Goal: Task Accomplishment & Management: Complete application form

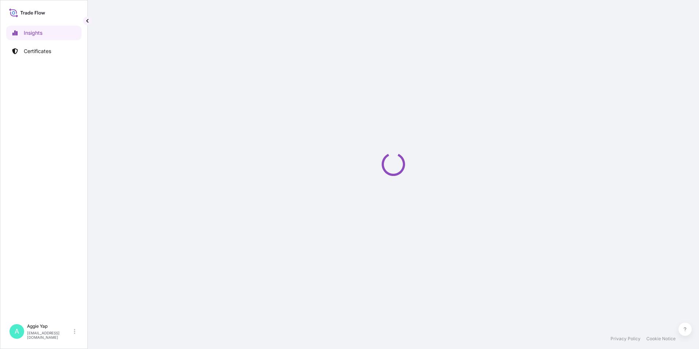
select select "2025"
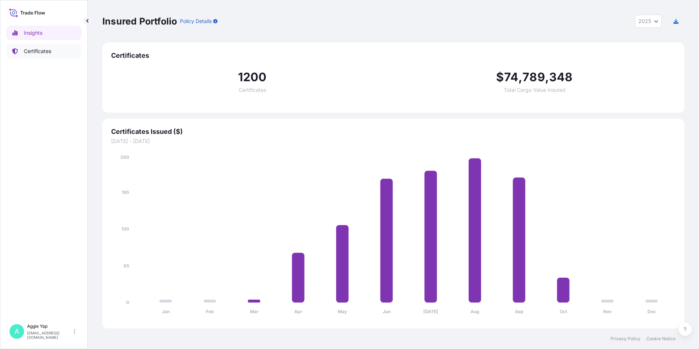
click at [41, 53] on p "Certificates" at bounding box center [37, 51] width 27 height 7
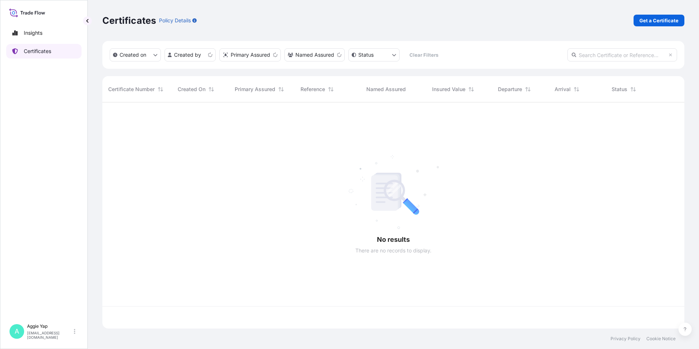
scroll to position [224, 577]
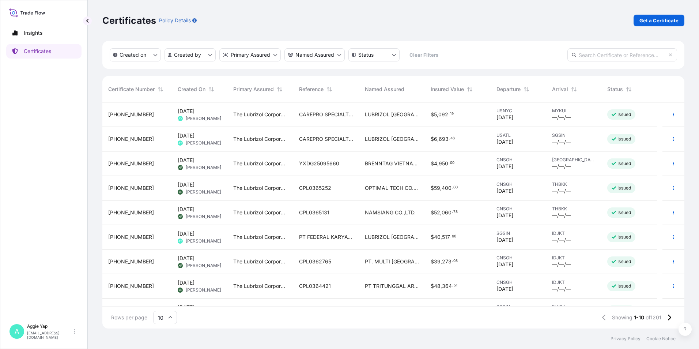
click at [658, 24] on link "Get a Certificate" at bounding box center [659, 21] width 51 height 12
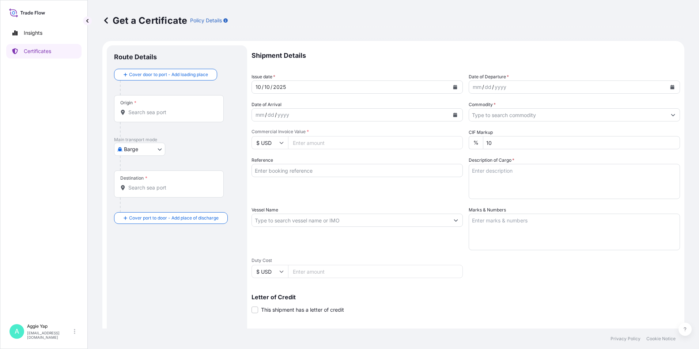
click at [145, 106] on div "Origin *" at bounding box center [169, 108] width 110 height 27
click at [145, 109] on input "Origin *" at bounding box center [171, 112] width 86 height 7
click at [140, 148] on body "0 options available. Insights Certificates A Aggie Yap sg.lubrizolbdp@bdpint.co…" at bounding box center [349, 174] width 699 height 349
click at [134, 235] on span "Ocean Vessel" at bounding box center [144, 233] width 33 height 7
select select "Ocean Vessel"
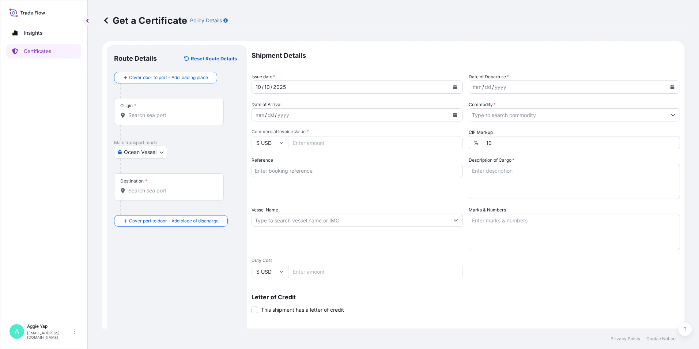
click at [150, 107] on div "Origin *" at bounding box center [169, 111] width 110 height 27
click at [150, 111] on input "Origin *" at bounding box center [171, 114] width 86 height 7
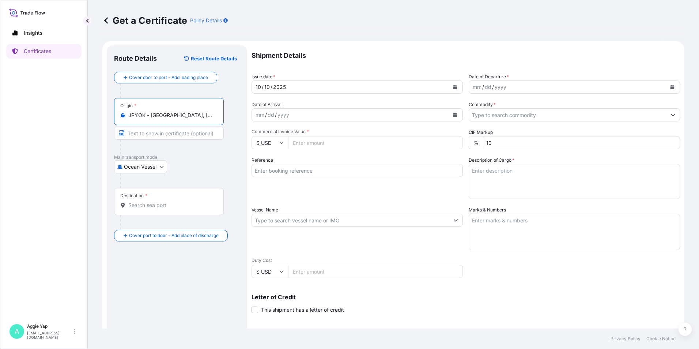
type input "JPYOK - Yokohama, Japan"
click at [150, 134] on input "Text to appear on certificate" at bounding box center [169, 132] width 110 height 13
type input "YOKOHAMA, JAPAN"
drag, startPoint x: 155, startPoint y: 197, endPoint x: 154, endPoint y: 203, distance: 6.0
click at [155, 199] on div "Destination *" at bounding box center [169, 201] width 110 height 27
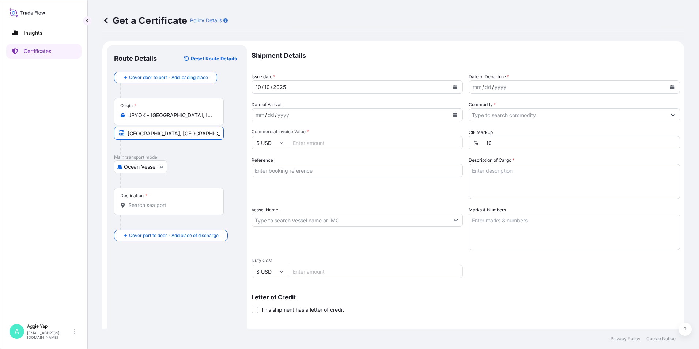
click at [155, 201] on input "Destination *" at bounding box center [171, 204] width 86 height 7
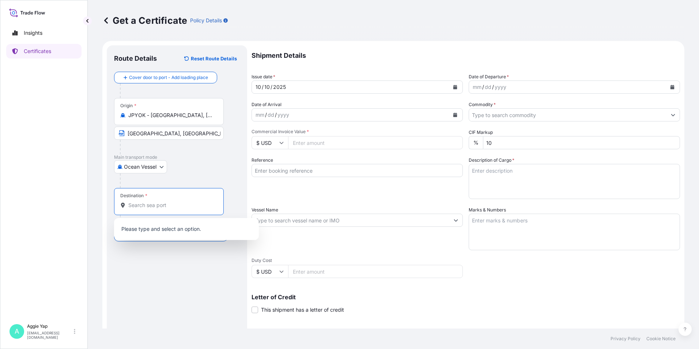
click at [152, 204] on input "Destination *" at bounding box center [171, 204] width 86 height 7
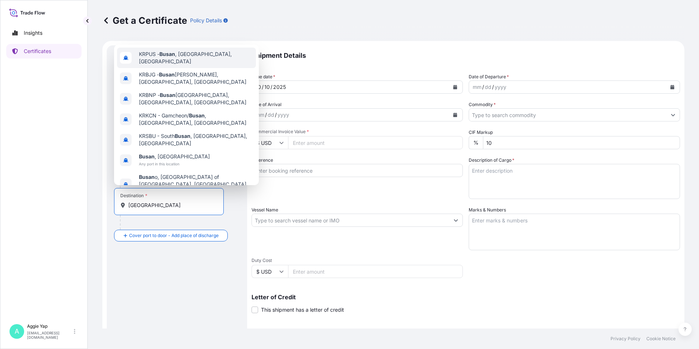
click at [189, 56] on div "KRPUS - Busan , Korea, South" at bounding box center [186, 58] width 139 height 20
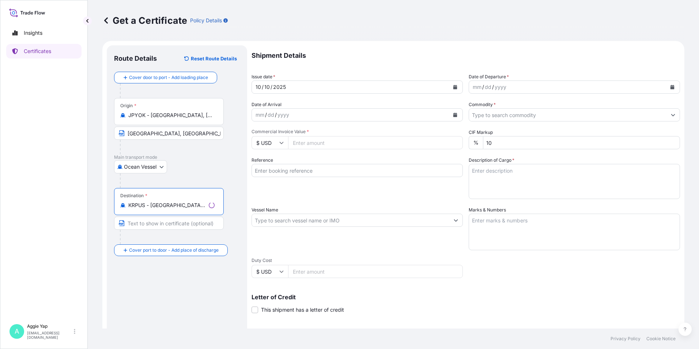
type input "KRPUS - Busan, Korea, South"
click at [144, 225] on input "Text to appear on certificate" at bounding box center [169, 222] width 110 height 13
type input "BUSAN"
click at [164, 314] on div "Route Details Reset Route Details Cover door to port - Add loading place Place …" at bounding box center [177, 230] width 126 height 354
click at [455, 86] on button "Calendar" at bounding box center [455, 87] width 12 height 12
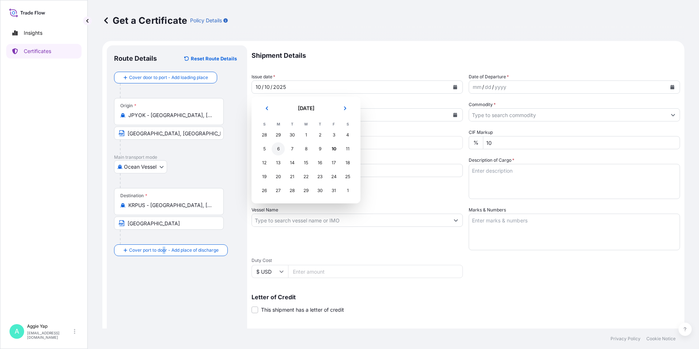
click at [281, 152] on div "6" at bounding box center [278, 148] width 13 height 13
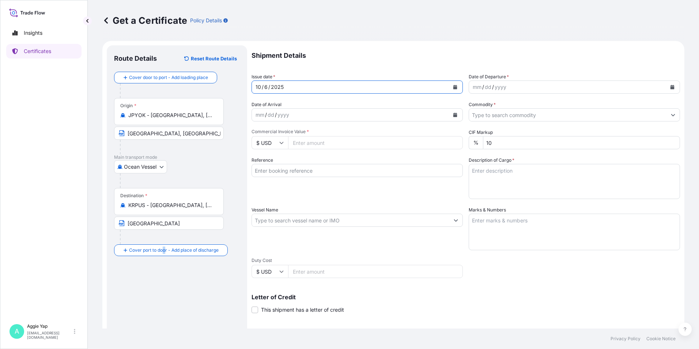
click at [666, 88] on button "Calendar" at bounding box center [672, 87] width 12 height 12
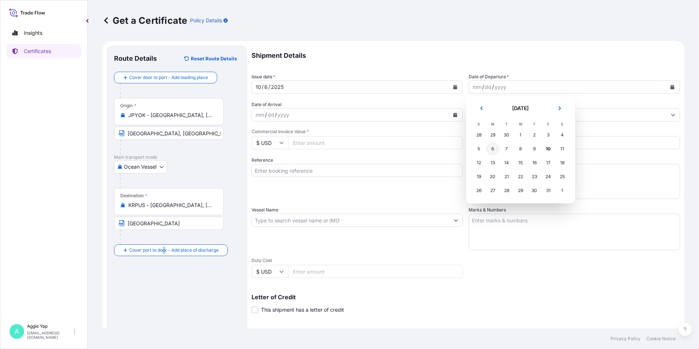
click at [495, 150] on div "6" at bounding box center [492, 148] width 13 height 13
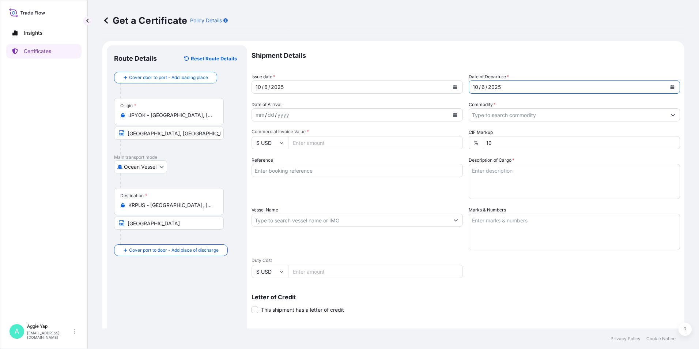
click at [527, 116] on input "Commodity *" at bounding box center [567, 114] width 197 height 13
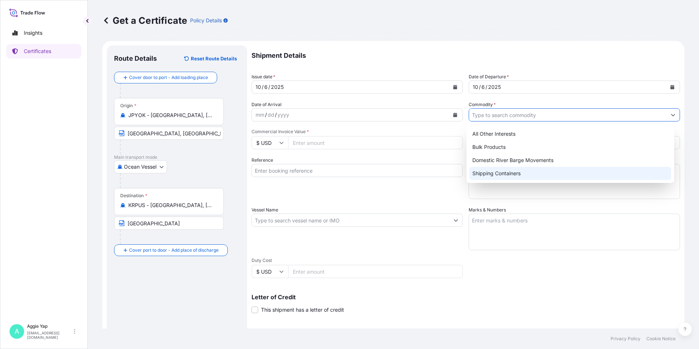
click at [500, 173] on div "Shipping Containers" at bounding box center [570, 173] width 202 height 13
type input "Shipping Containers"
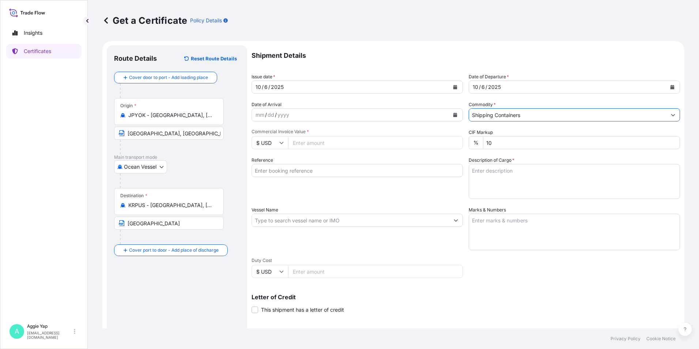
click at [351, 147] on input "Commercial Invoice Value *" at bounding box center [375, 142] width 175 height 13
type input "178432"
drag, startPoint x: 432, startPoint y: 205, endPoint x: 434, endPoint y: 202, distance: 3.9
click at [434, 203] on div "Shipment Details Issue date * 10 / 6 / 2025 Date of Departure * 10 / 6 / 2025 D…" at bounding box center [466, 219] width 428 height 348
click at [491, 174] on textarea "Description of Cargo *" at bounding box center [574, 181] width 211 height 35
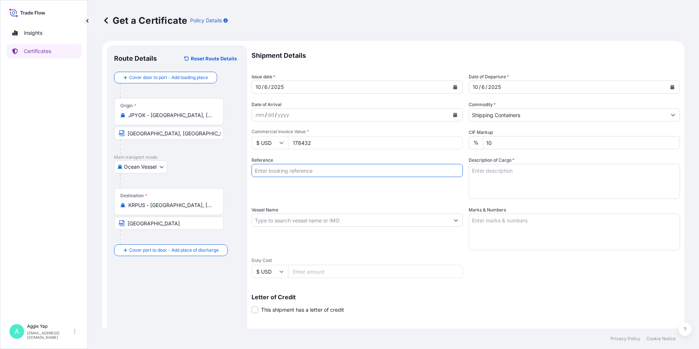
click at [296, 168] on input "Reference" at bounding box center [357, 170] width 211 height 13
type input "HD HYUNDAI OILBANK CO LTD"
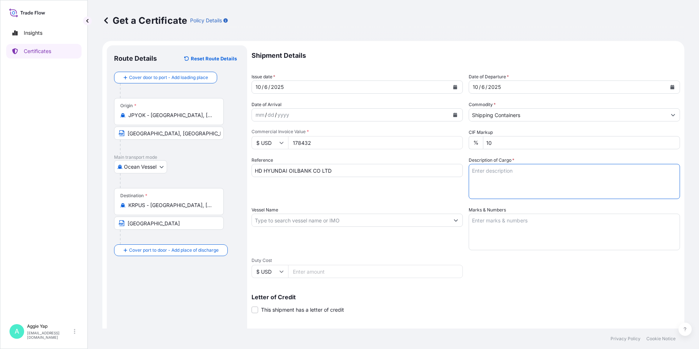
click at [509, 170] on textarea "Description of Cargo *" at bounding box center [574, 181] width 211 height 35
type textarea "TOTAL: 160 DRUMS VL9101F PO NO: 7100088129"
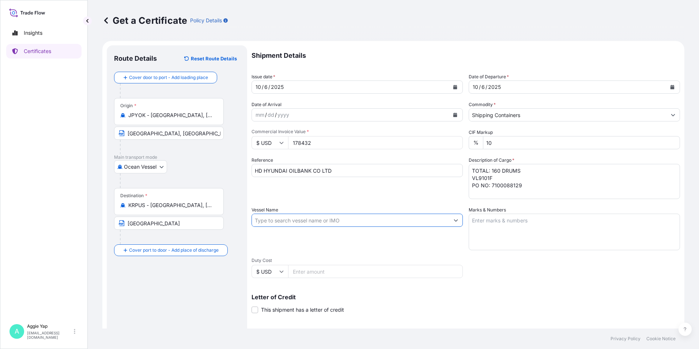
drag, startPoint x: 317, startPoint y: 218, endPoint x: 316, endPoint y: 223, distance: 5.7
click at [317, 219] on input "Vessel Name" at bounding box center [350, 219] width 197 height 13
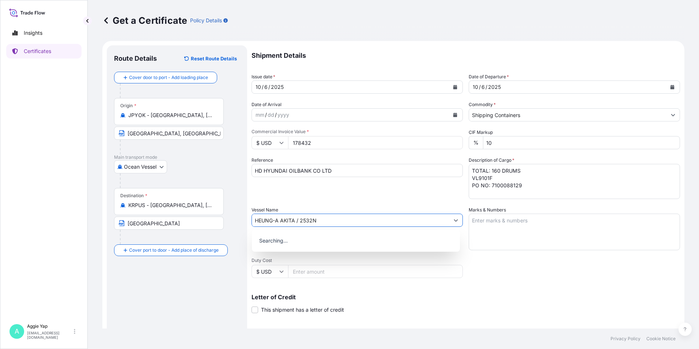
type input "HEUNG-A AKITA / 2532N"
click at [306, 240] on p "Use "HEUNG-A AKITA / 2532N"" at bounding box center [297, 238] width 78 height 7
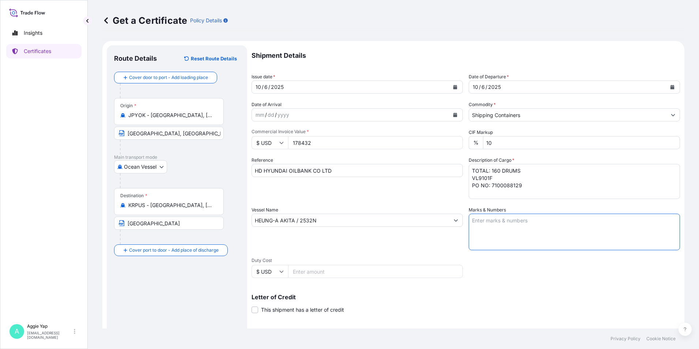
drag, startPoint x: 526, startPoint y: 222, endPoint x: 519, endPoint y: 224, distance: 7.2
click at [525, 222] on textarea "Marks & Numbers" at bounding box center [574, 231] width 211 height 37
type textarea "AS PER BILL OF LADING"
click at [456, 284] on div "Shipment Details Issue date * 10 / 6 / 2025 Date of Departure * 10 / 6 / 2025 D…" at bounding box center [466, 219] width 428 height 348
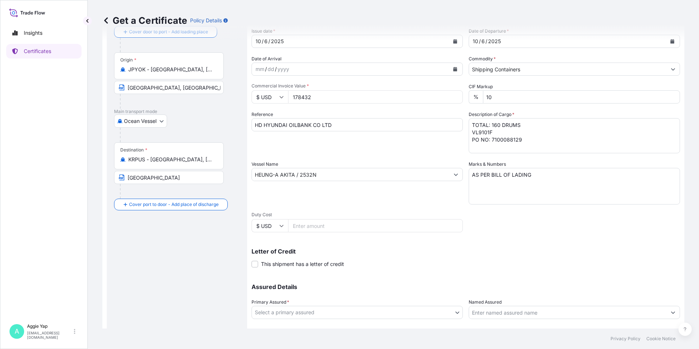
scroll to position [90, 0]
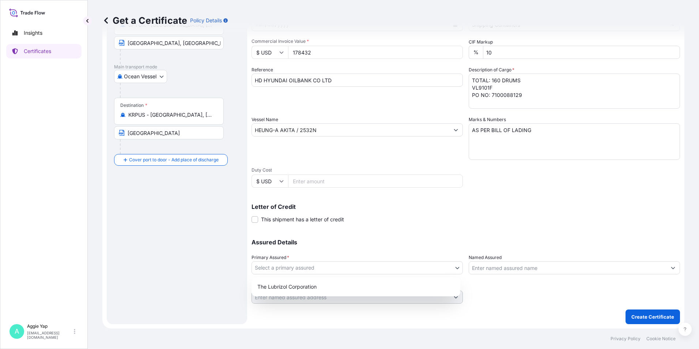
click at [332, 264] on body "Insights Certificates A Aggie Yap sg.lubrizolbdp@bdpint.com Get a Certificate P…" at bounding box center [349, 174] width 699 height 349
click at [303, 289] on div "The Lubrizol Corporation" at bounding box center [355, 286] width 203 height 13
select select "31566"
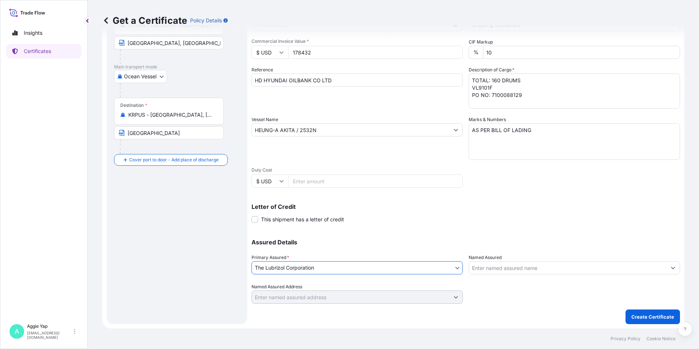
click at [519, 268] on input "Named Assured" at bounding box center [567, 267] width 197 height 13
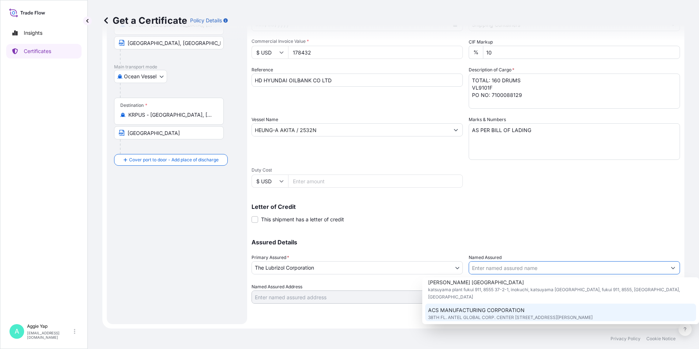
scroll to position [110, 0]
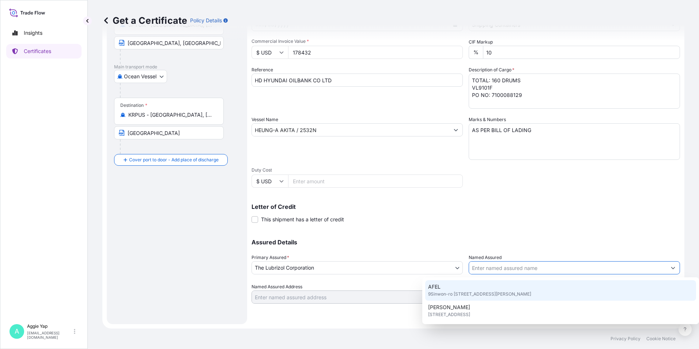
click at [496, 271] on input "Named Assured" at bounding box center [567, 267] width 197 height 13
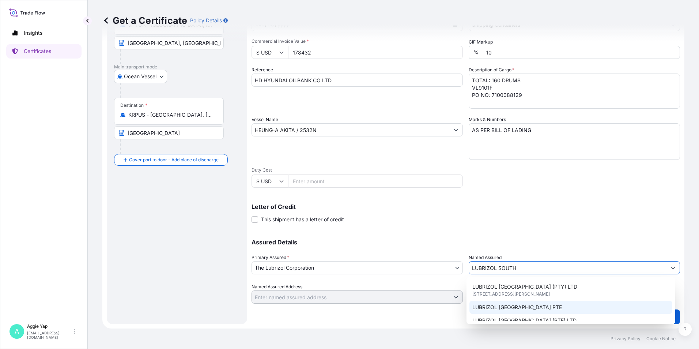
scroll to position [37, 0]
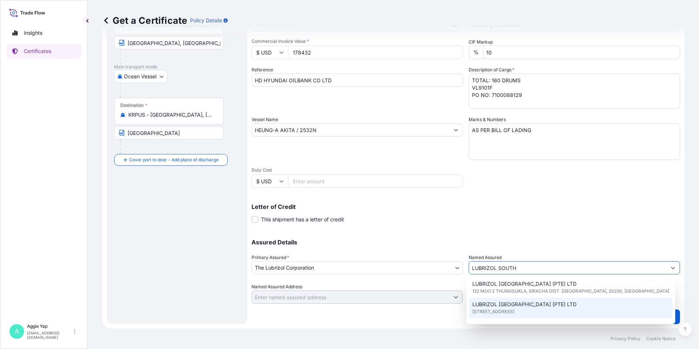
click at [504, 303] on span "LUBRIZOL SOUTHEAST ASIA (PTE) LTD" at bounding box center [524, 303] width 104 height 7
type input "LUBRIZOL SOUTHEAST ASIA (PTE) LTD"
type input "44 Tanjong Penjuru, Singapore"
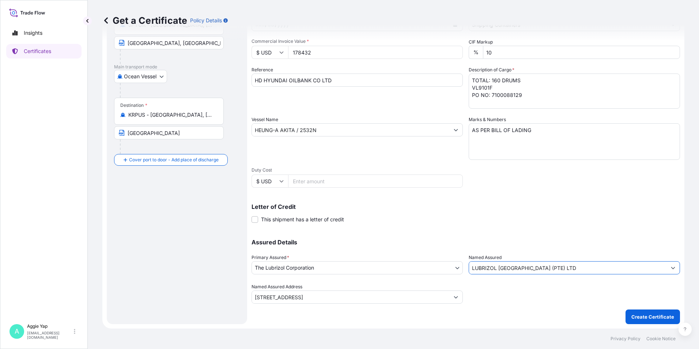
type input "LUBRIZOL SOUTHEAST ASIA (PTE) LTD"
click at [463, 210] on div "Letter of Credit This shipment has a letter of credit Letter of credit * Letter…" at bounding box center [466, 213] width 428 height 19
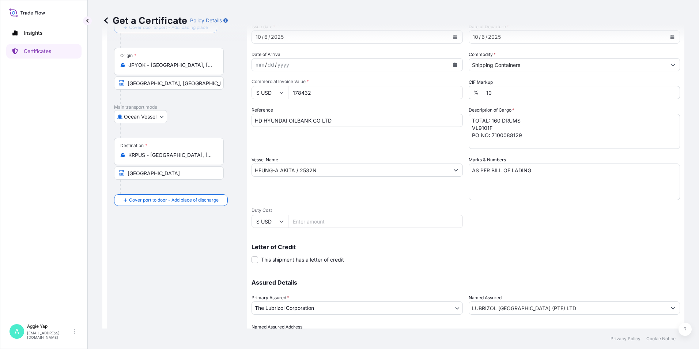
scroll to position [90, 0]
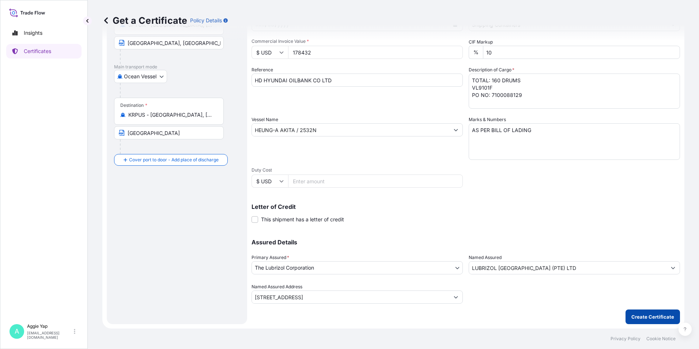
click at [642, 315] on p "Create Certificate" at bounding box center [652, 316] width 43 height 7
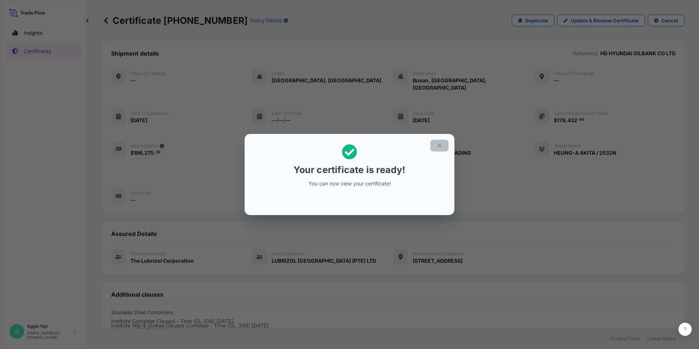
click at [441, 147] on icon "button" at bounding box center [439, 145] width 7 height 7
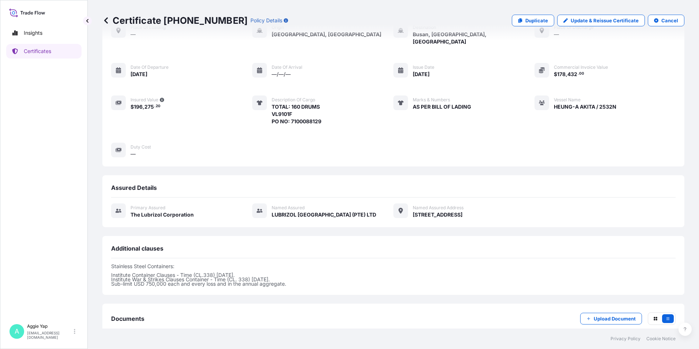
scroll to position [82, 0]
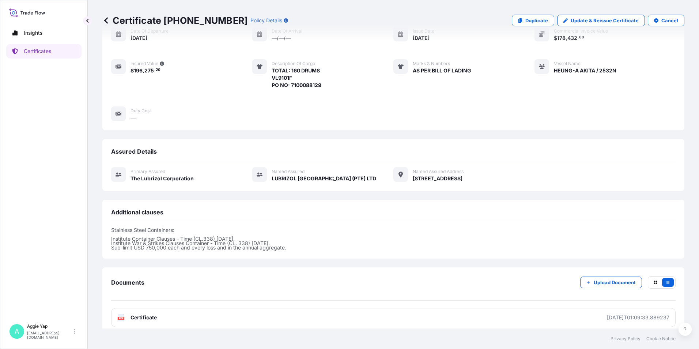
click at [53, 236] on div "Insights Certificates" at bounding box center [43, 169] width 75 height 301
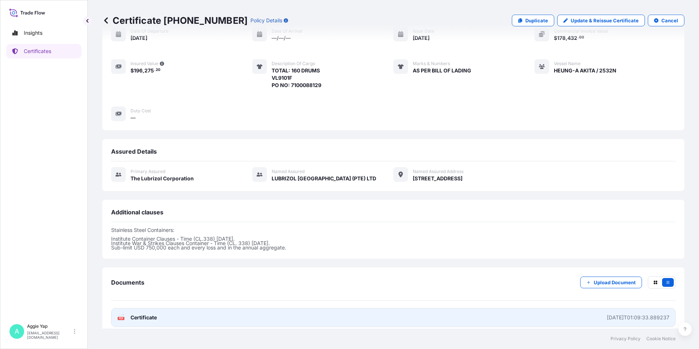
click at [252, 315] on link "PDF Certificate 2025-10-10T01:09:33.889237" at bounding box center [393, 317] width 564 height 19
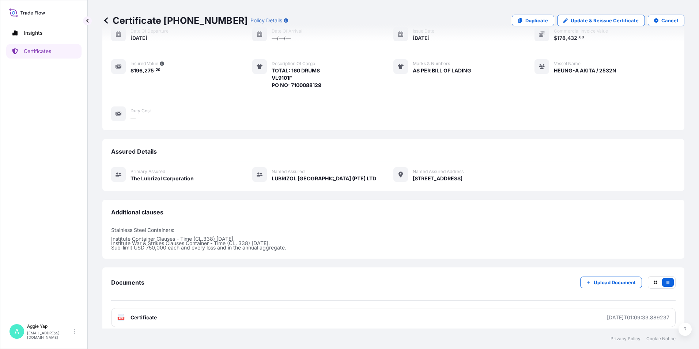
click at [178, 101] on div "Place of Loading — Origin Yokohama, Japan Destination Busan, Korea, South Place…" at bounding box center [393, 54] width 564 height 135
click at [45, 52] on p "Certificates" at bounding box center [37, 51] width 27 height 7
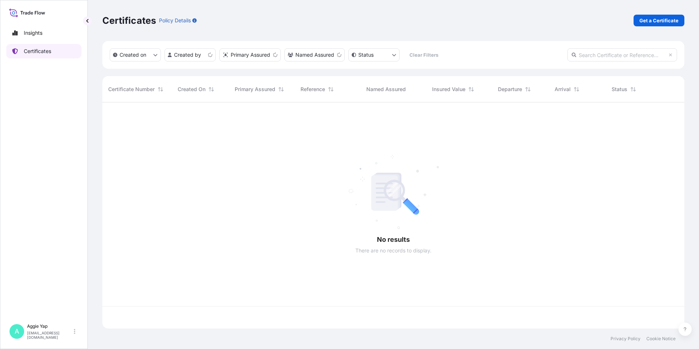
scroll to position [224, 577]
click at [651, 18] on p "Get a Certificate" at bounding box center [658, 20] width 39 height 7
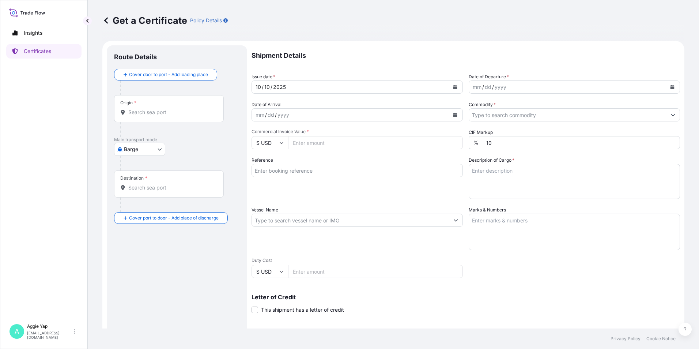
click at [145, 147] on body "Insights Certificates A Aggie Yap sg.lubrizolbdp@bdpint.com Get a Certificate P…" at bounding box center [349, 174] width 699 height 349
click at [138, 233] on span "Ocean Vessel" at bounding box center [144, 233] width 33 height 7
select select "Ocean Vessel"
click at [157, 113] on input "Origin *" at bounding box center [171, 114] width 86 height 7
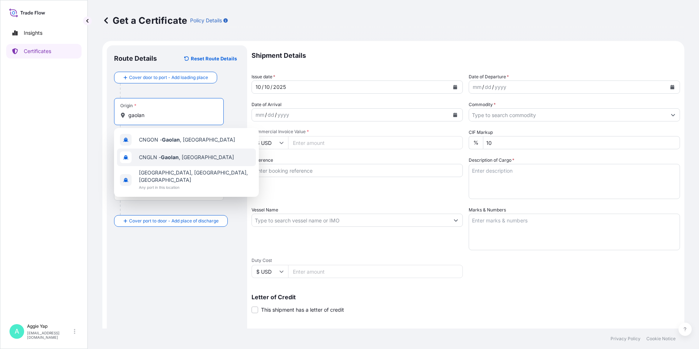
click at [181, 139] on span "CNGON - Gaolan , China" at bounding box center [187, 139] width 96 height 7
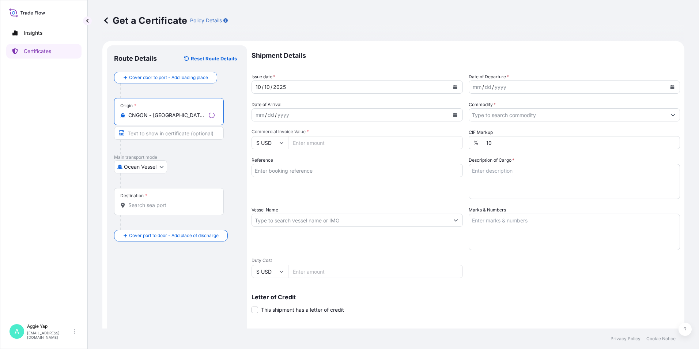
type input "CNGON - Gaolan, China"
click at [150, 207] on input "Destination *" at bounding box center [171, 204] width 86 height 7
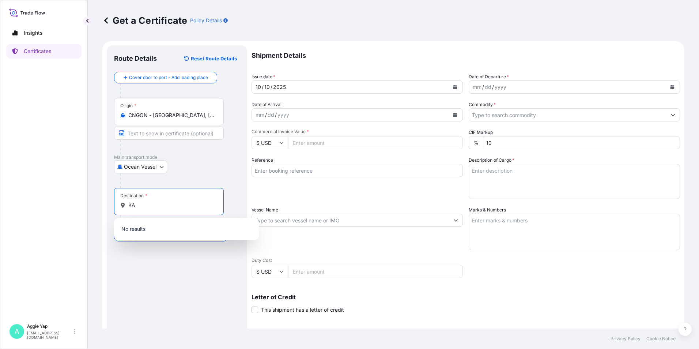
type input "K"
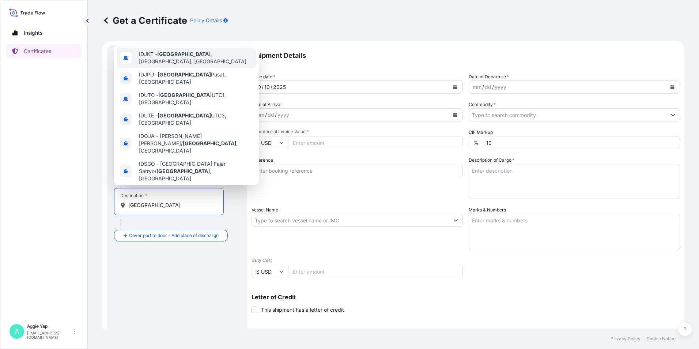
click at [194, 58] on span "IDJKT - Jakarta , Java, Indonesia" at bounding box center [196, 57] width 114 height 15
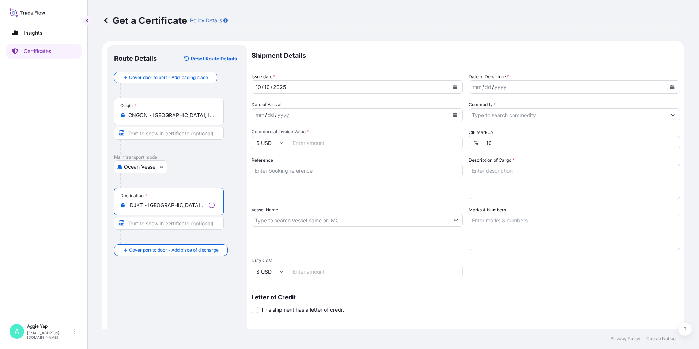
type input "IDJKT - Jakarta, Java, Indonesia"
click at [150, 135] on input "Text to appear on certificate" at bounding box center [169, 132] width 110 height 13
type input "GAOLAN"
click at [155, 223] on input "Text to appear on certificate" at bounding box center [169, 222] width 110 height 13
type input "JAKARTA"
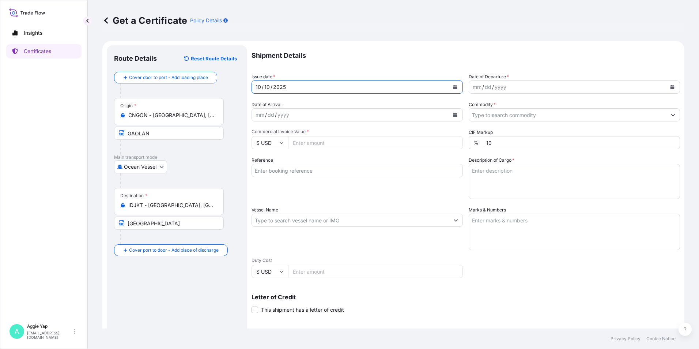
click at [455, 88] on button "Calendar" at bounding box center [455, 87] width 12 height 12
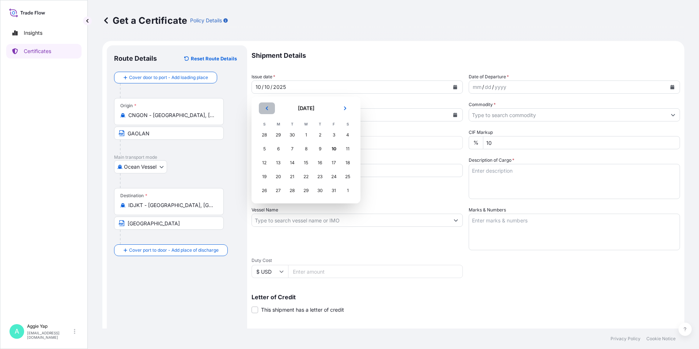
click at [272, 110] on button "Previous" at bounding box center [267, 108] width 16 height 12
click at [287, 195] on td "30" at bounding box center [292, 191] width 14 height 14
click at [292, 190] on div "30" at bounding box center [292, 190] width 13 height 13
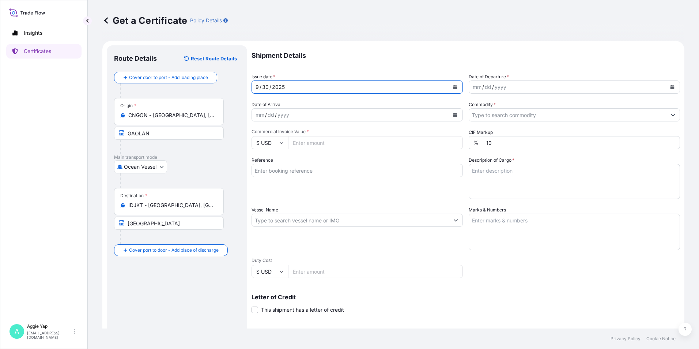
click at [670, 87] on icon "Calendar" at bounding box center [672, 87] width 4 height 4
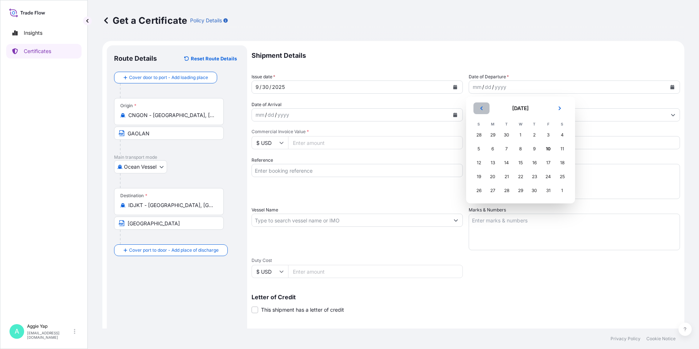
click at [482, 106] on icon "Previous" at bounding box center [481, 108] width 4 height 4
click at [505, 191] on div "30" at bounding box center [506, 190] width 13 height 13
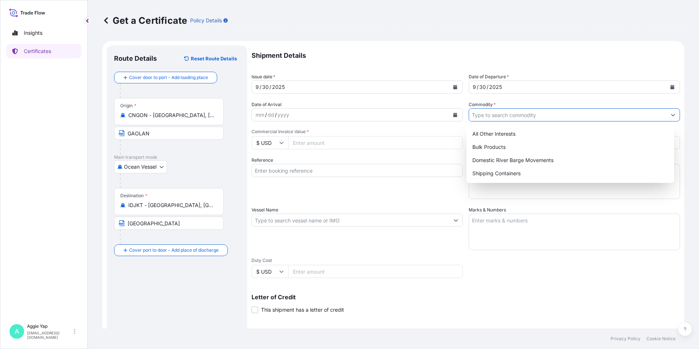
click at [509, 118] on input "Commodity *" at bounding box center [567, 114] width 197 height 13
click at [494, 171] on div "Shipping Containers" at bounding box center [570, 173] width 202 height 13
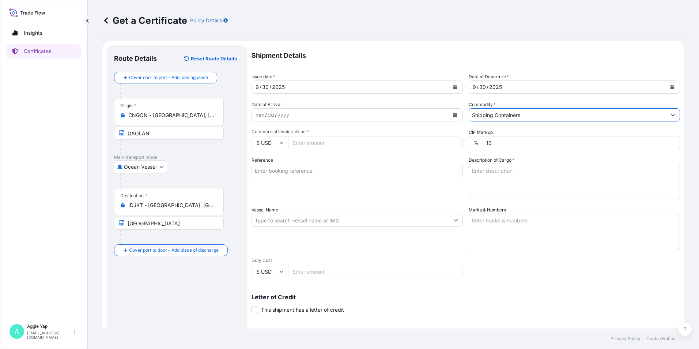
click at [505, 118] on input "Shipping Containers" at bounding box center [567, 114] width 197 height 13
click at [671, 115] on icon "Show suggestions" at bounding box center [673, 115] width 4 height 4
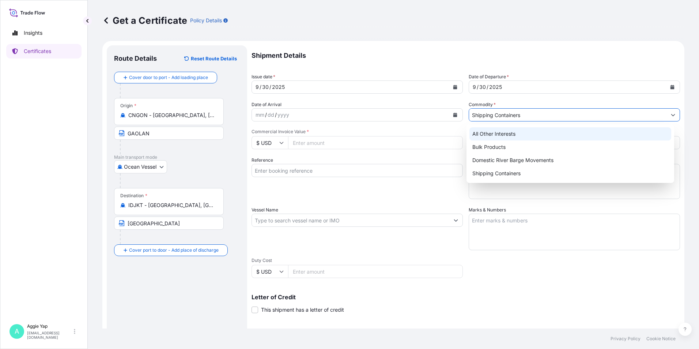
click at [506, 133] on div "All Other Interests" at bounding box center [570, 133] width 202 height 13
type input "All Other Interests"
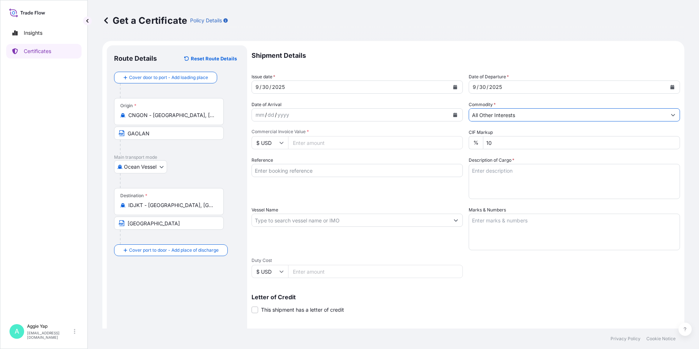
click at [671, 116] on icon "Show suggestions" at bounding box center [673, 115] width 4 height 4
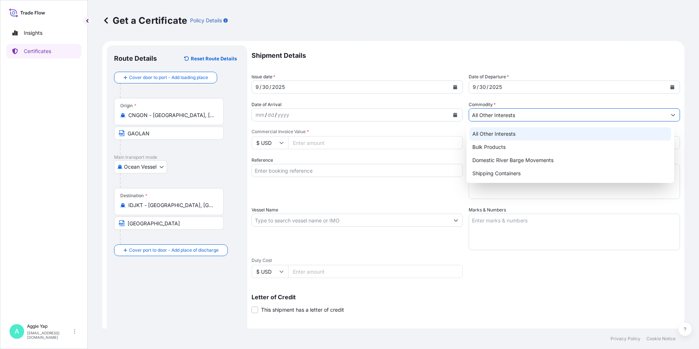
click at [508, 131] on div "All Other Interests" at bounding box center [570, 133] width 202 height 13
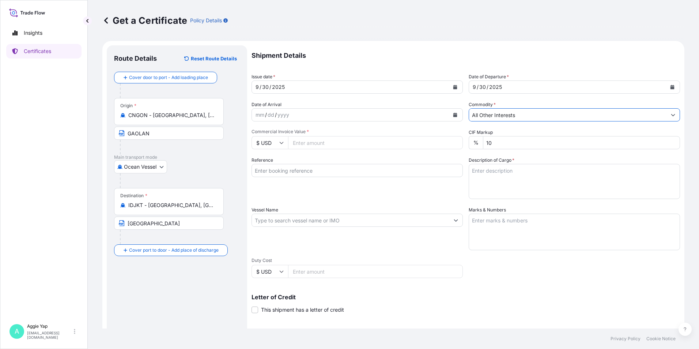
click at [316, 173] on input "Reference" at bounding box center [357, 170] width 211 height 13
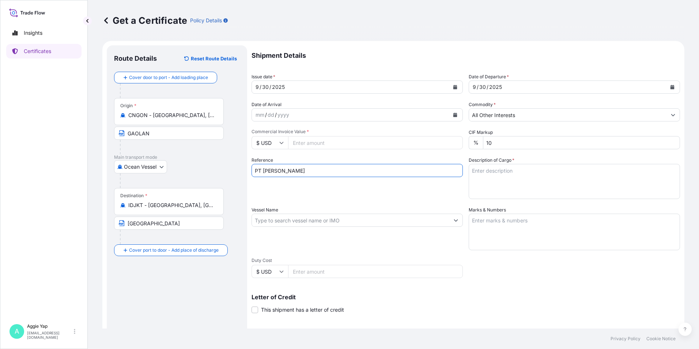
type input "PT BARIA TRADINCO"
click at [496, 175] on textarea "Description of Cargo *" at bounding box center [574, 181] width 211 height 35
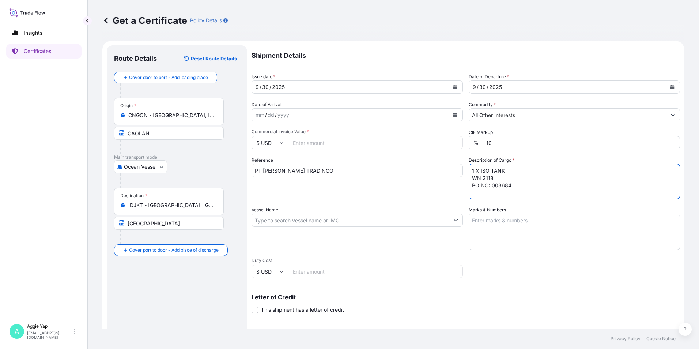
type textarea "1 X ISO TANK WN 2118 PO NO: 003684"
click at [296, 222] on input "Vessel Name" at bounding box center [350, 219] width 197 height 13
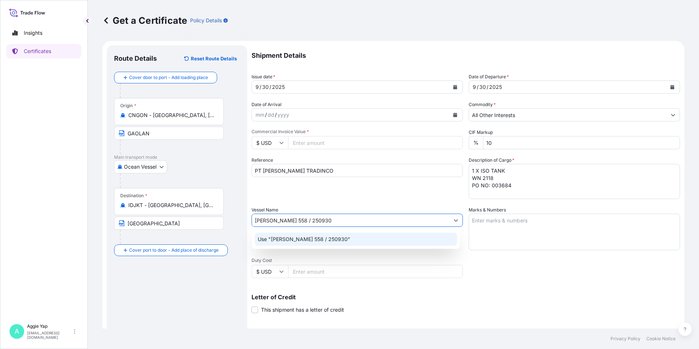
click at [320, 243] on div "Use "YUE JIANG 558 / 250930"" at bounding box center [356, 239] width 202 height 13
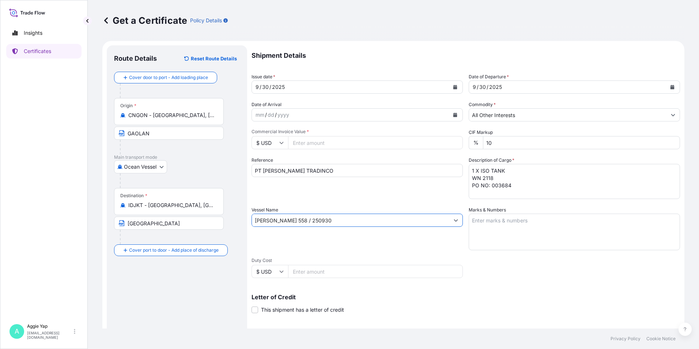
type input "YUE JIANG 558 / 250930"
click at [479, 222] on textarea "Marks & Numbers" at bounding box center [574, 231] width 211 height 37
click at [523, 221] on textarea "AS PER BILL OF LADIONG" at bounding box center [574, 231] width 211 height 37
type textarea "AS PER BILL OF LADING"
click at [547, 280] on div "Shipment Details Issue date * 9 / 30 / 2025 Date of Departure * 9 / 30 / 2025 D…" at bounding box center [466, 219] width 428 height 348
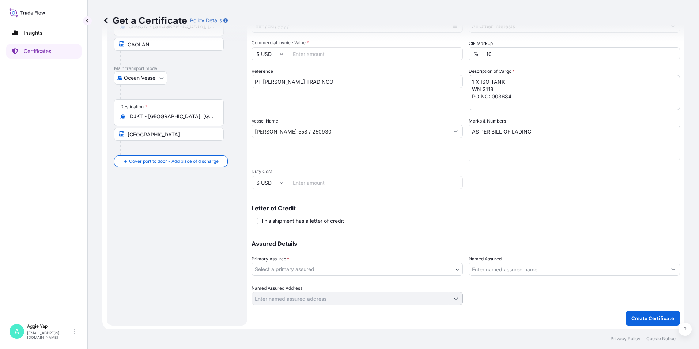
scroll to position [90, 0]
click at [396, 266] on body "Insights Certificates A Aggie Yap sg.lubrizolbdp@bdpint.com Get a Certificate P…" at bounding box center [349, 174] width 699 height 349
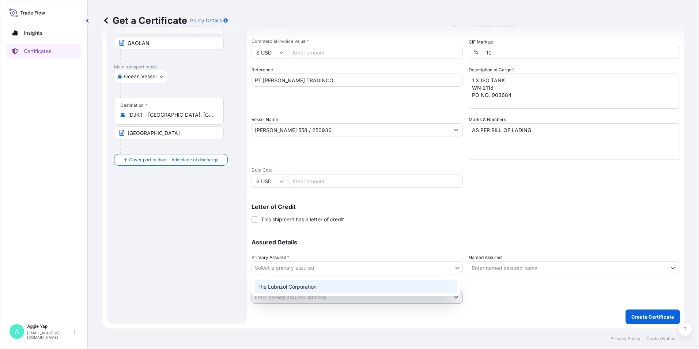
click at [318, 283] on div "The Lubrizol Corporation" at bounding box center [355, 286] width 203 height 13
select select "31566"
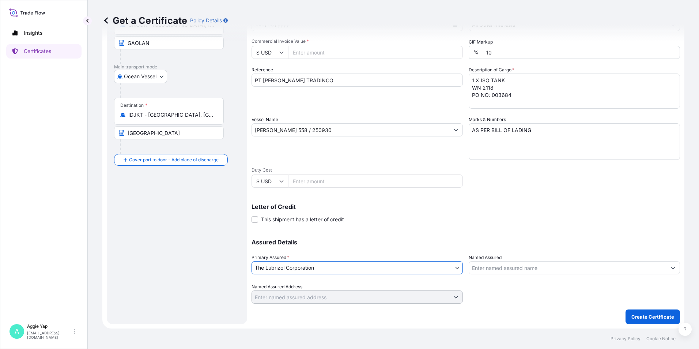
click at [547, 267] on input "Named Assured" at bounding box center [567, 267] width 197 height 13
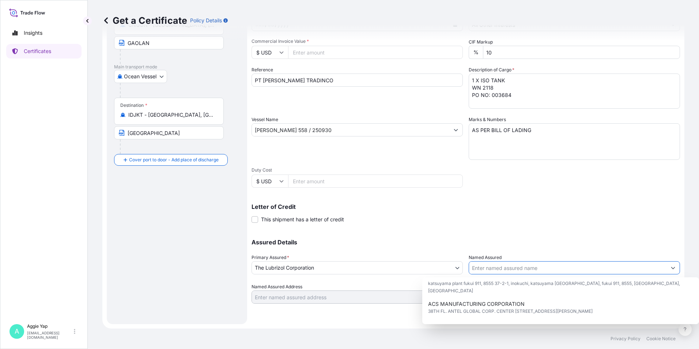
scroll to position [110, 0]
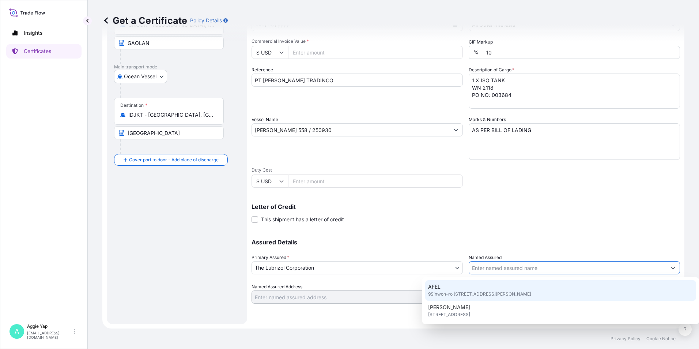
drag, startPoint x: 517, startPoint y: 270, endPoint x: 512, endPoint y: 270, distance: 5.1
click at [514, 270] on input "Named Assured" at bounding box center [567, 267] width 197 height 13
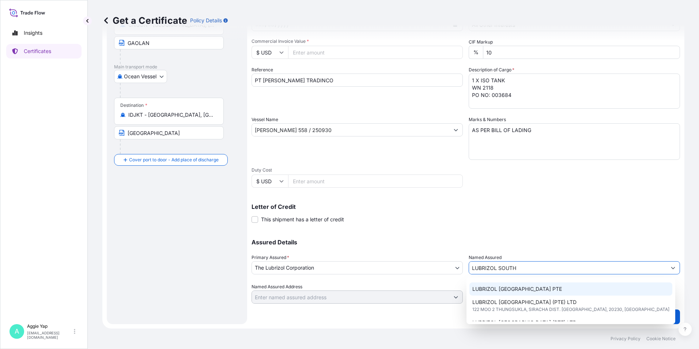
scroll to position [37, 0]
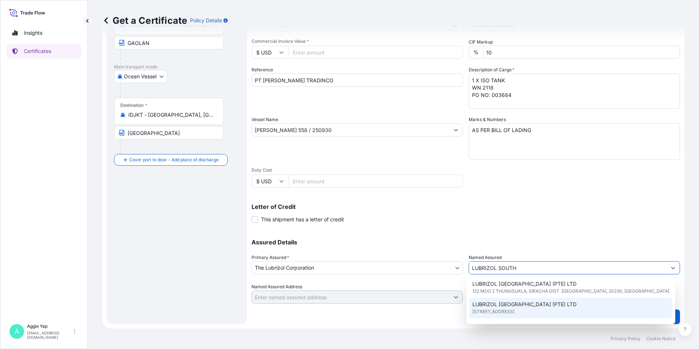
click at [503, 307] on span "LUBRIZOL SOUTHEAST ASIA (PTE) LTD" at bounding box center [524, 303] width 104 height 7
type input "LUBRIZOL SOUTHEAST ASIA (PTE) LTD"
type input "44 Tanjong Penjuru, Singapore"
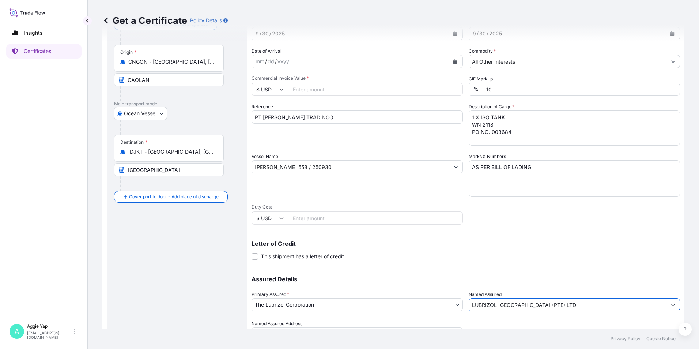
scroll to position [90, 0]
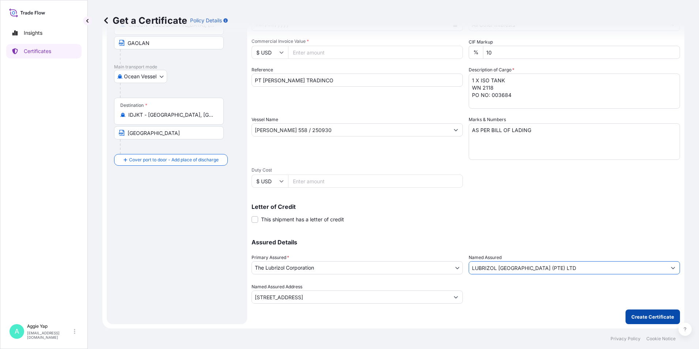
type input "LUBRIZOL SOUTHEAST ASIA (PTE) LTD"
click at [645, 317] on p "Create Certificate" at bounding box center [652, 316] width 43 height 7
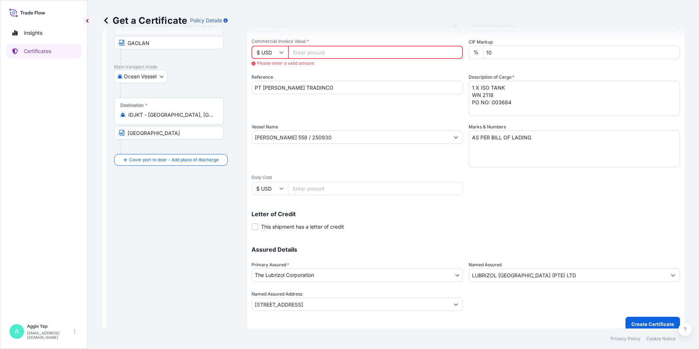
click at [333, 54] on input "Commercial Invoice Value *" at bounding box center [375, 52] width 175 height 13
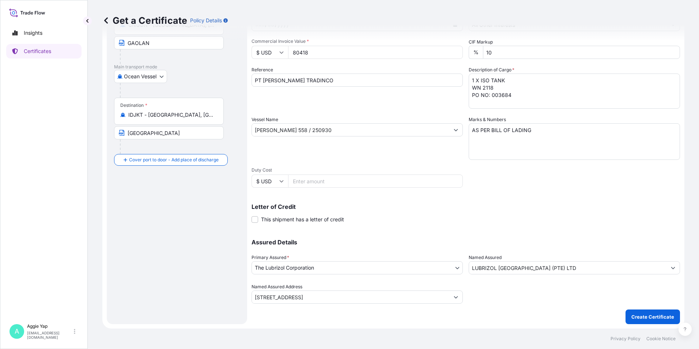
type input "80418"
click at [625, 309] on button "Create Certificate" at bounding box center [652, 316] width 54 height 15
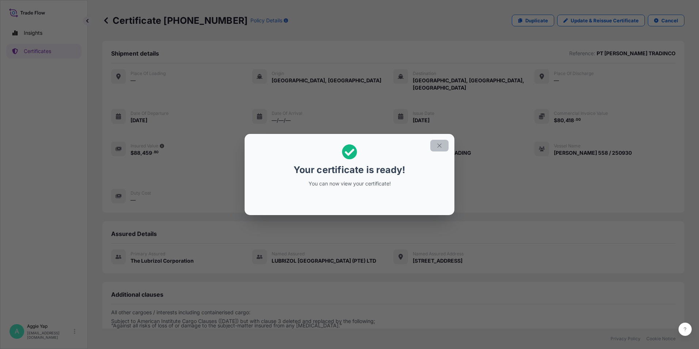
click at [440, 144] on icon "button" at bounding box center [439, 145] width 7 height 7
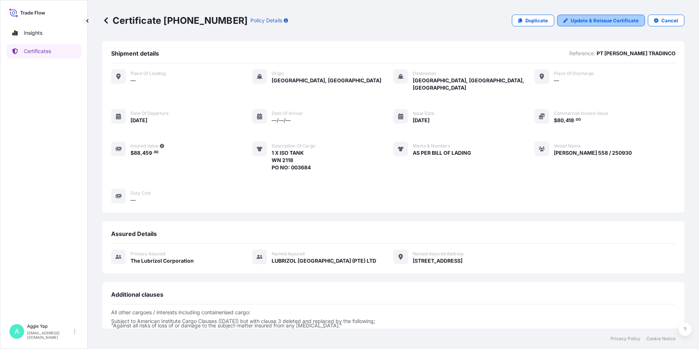
click at [595, 21] on p "Update & Reissue Certificate" at bounding box center [605, 20] width 68 height 7
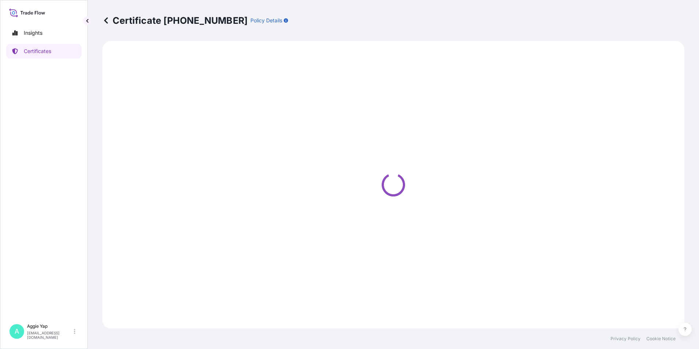
select select "Ocean Vessel"
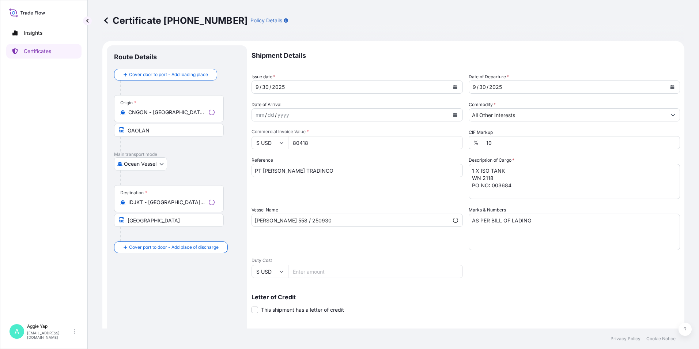
select select "31566"
drag, startPoint x: 332, startPoint y: 140, endPoint x: 220, endPoint y: 147, distance: 112.1
click at [230, 145] on form "Route Details Cover door to port - Add loading place Place of loading Road / In…" at bounding box center [393, 230] width 582 height 378
type input "80418.72"
click at [366, 205] on div "Shipment Details Issue date * 9 / 30 / 2025 Date of Departure * 9 / 30 / 2025 D…" at bounding box center [466, 219] width 428 height 348
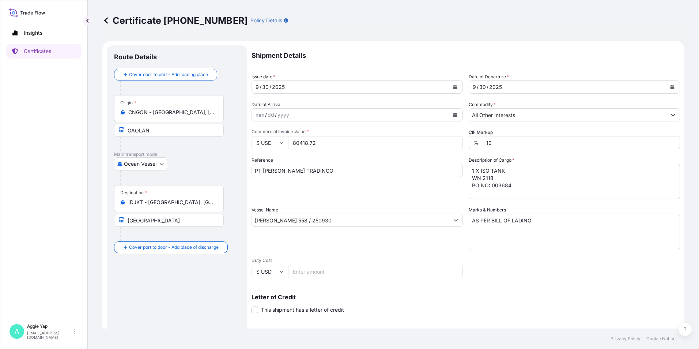
click at [371, 194] on div "Reference PT BARIA TRADINCO" at bounding box center [357, 177] width 211 height 42
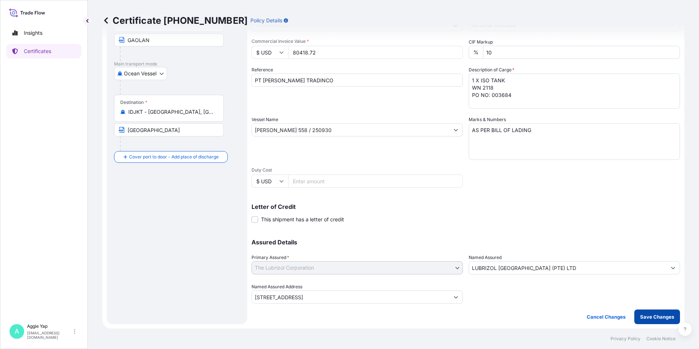
click at [646, 317] on p "Save Changes" at bounding box center [657, 316] width 34 height 7
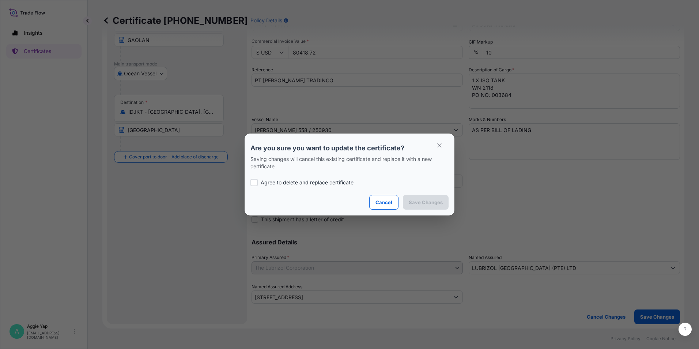
click at [308, 186] on div "Agree to delete and replace certificate" at bounding box center [349, 182] width 198 height 25
click at [259, 181] on label "Agree to delete and replace certificate" at bounding box center [349, 182] width 198 height 7
checkbox input "true"
click at [430, 198] on button "Save Changes" at bounding box center [426, 202] width 46 height 15
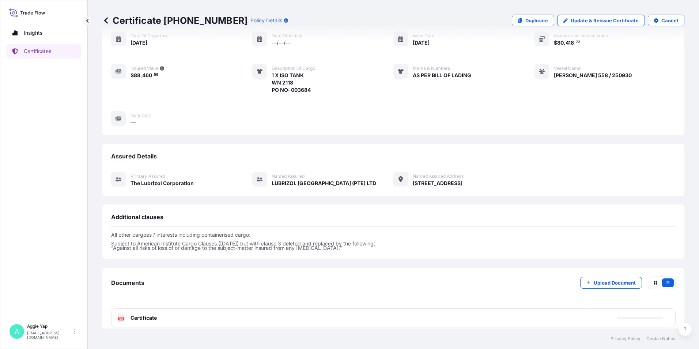
scroll to position [78, 0]
click at [241, 313] on div "PDF Certificate" at bounding box center [393, 317] width 564 height 19
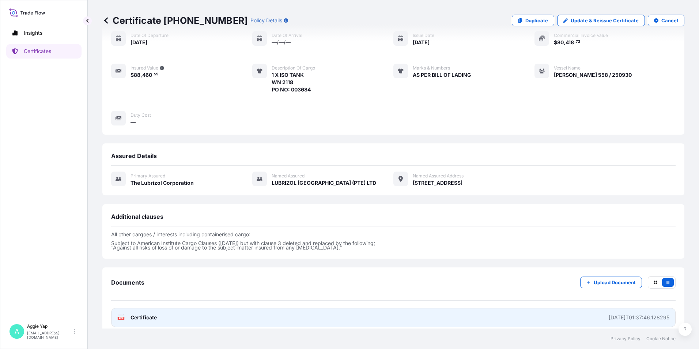
click at [246, 313] on link "PDF Certificate 2025-10-10T01:37:46.128295" at bounding box center [393, 317] width 564 height 19
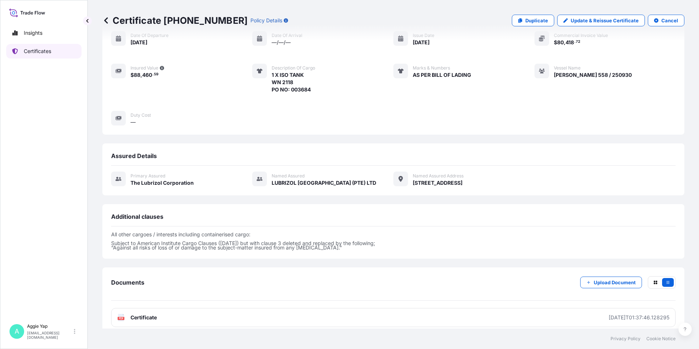
click at [47, 51] on p "Certificates" at bounding box center [37, 51] width 27 height 7
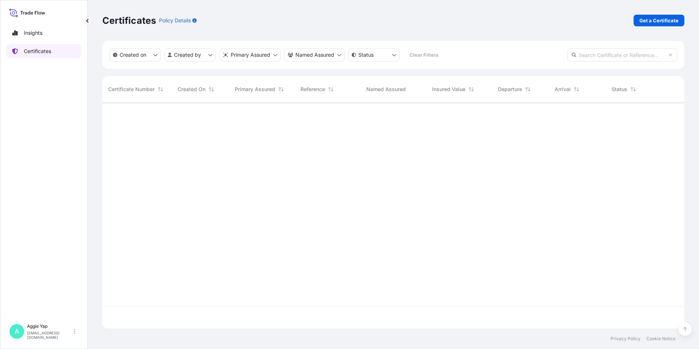
scroll to position [224, 577]
drag, startPoint x: 656, startPoint y: 26, endPoint x: 660, endPoint y: 30, distance: 5.4
click at [656, 26] on div "Certificates Policy Details Get a Certificate" at bounding box center [393, 20] width 582 height 41
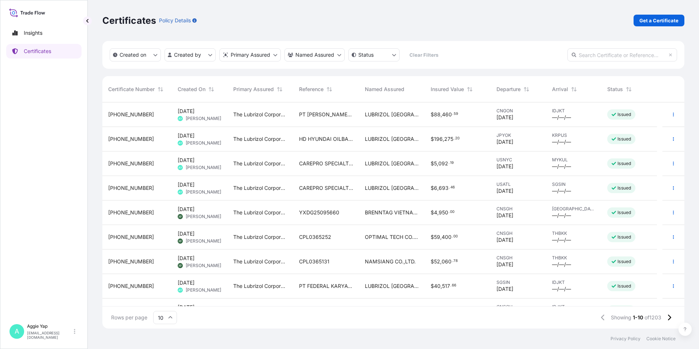
click at [642, 24] on link "Get a Certificate" at bounding box center [659, 21] width 51 height 12
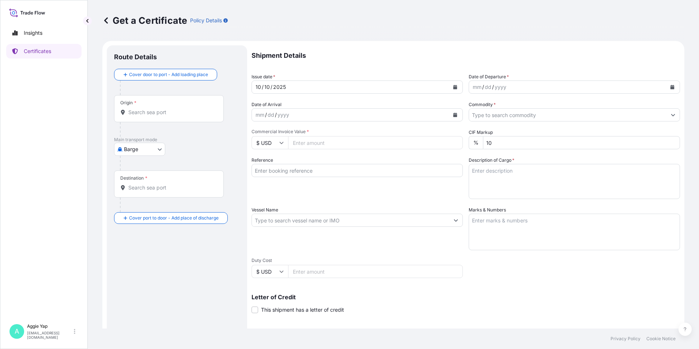
click at [147, 113] on input "Origin *" at bounding box center [171, 112] width 86 height 7
click at [148, 154] on body "0 options available. Insights Certificates A Aggie Yap sg.lubrizolbdp@bdpint.co…" at bounding box center [349, 174] width 699 height 349
click at [137, 231] on span "Ocean Vessel" at bounding box center [144, 233] width 33 height 7
select select "Ocean Vessel"
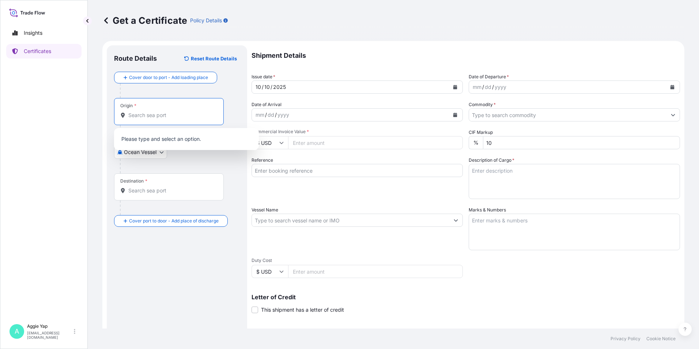
click at [151, 114] on input "Origin *" at bounding box center [171, 114] width 86 height 7
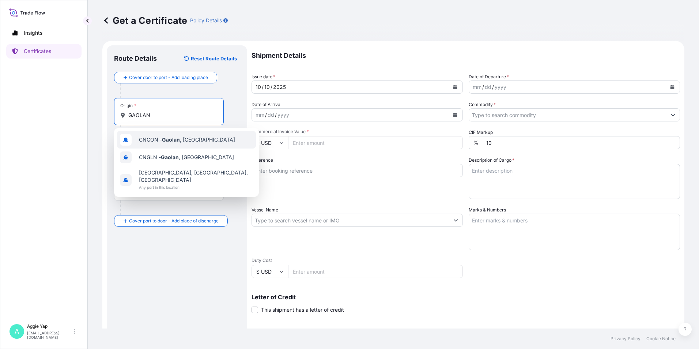
click at [185, 135] on div "CNGON - Gaolan , China" at bounding box center [186, 140] width 139 height 18
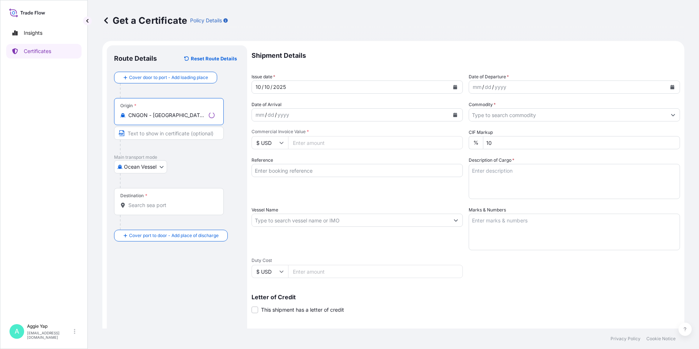
type input "CNGON - Gaolan, China"
click at [141, 207] on input "Destination *" at bounding box center [171, 204] width 86 height 7
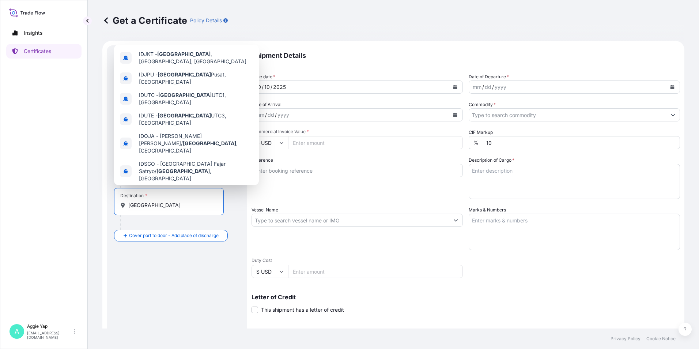
click at [173, 188] on span "Jakarta , Indonesia" at bounding box center [193, 191] width 109 height 7
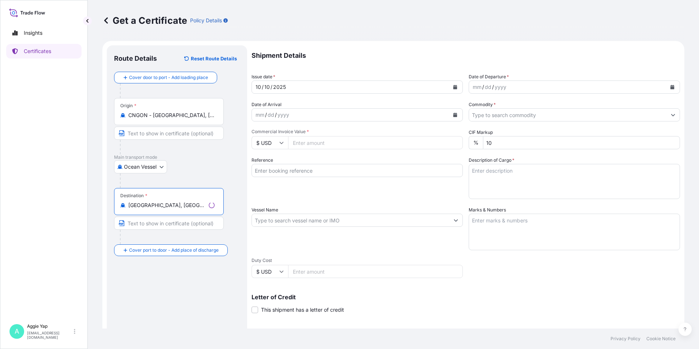
type input "Jakarta, Indonesia"
drag, startPoint x: 158, startPoint y: 133, endPoint x: 162, endPoint y: 137, distance: 5.2
click at [158, 133] on input "Text to appear on certificate" at bounding box center [169, 132] width 110 height 13
type input "GAOLAN"
type input "JAKARTA"
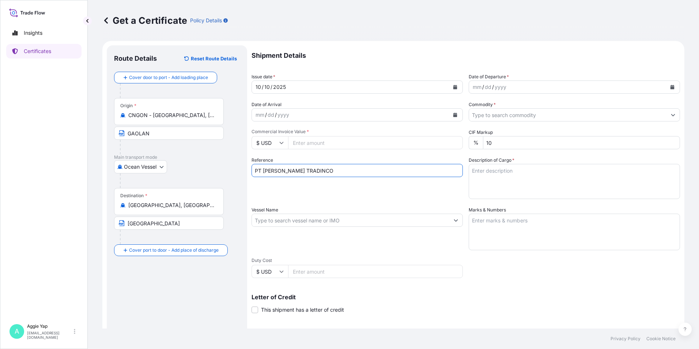
drag, startPoint x: 313, startPoint y: 171, endPoint x: 106, endPoint y: 176, distance: 206.6
click at [114, 174] on form "Route Details Reset Route Details Cover door to port - Add loading place Place …" at bounding box center [393, 230] width 582 height 378
type input "PT FEDERAL KARYATAMA"
click at [400, 204] on div "Shipment Details Issue date * 10 / 10 / 2025 Date of Departure * mm / dd / yyyy…" at bounding box center [466, 219] width 428 height 348
click at [449, 91] on button "Calendar" at bounding box center [455, 87] width 12 height 12
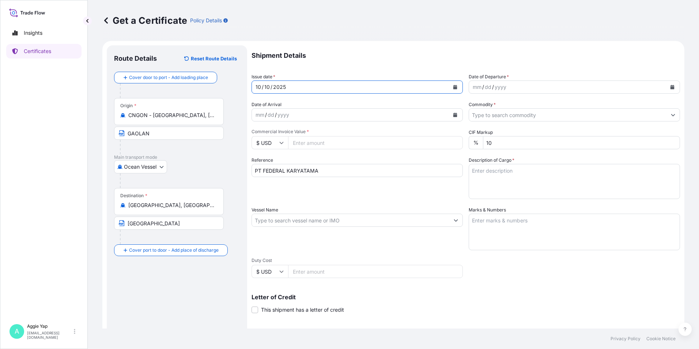
drag, startPoint x: 463, startPoint y: 86, endPoint x: 459, endPoint y: 86, distance: 3.7
click at [460, 86] on div "Shipment Details Issue date * 10 / 10 / 2025 Date of Departure * mm / dd / yyyy…" at bounding box center [466, 219] width 428 height 348
click at [453, 88] on icon "Calendar" at bounding box center [455, 87] width 4 height 4
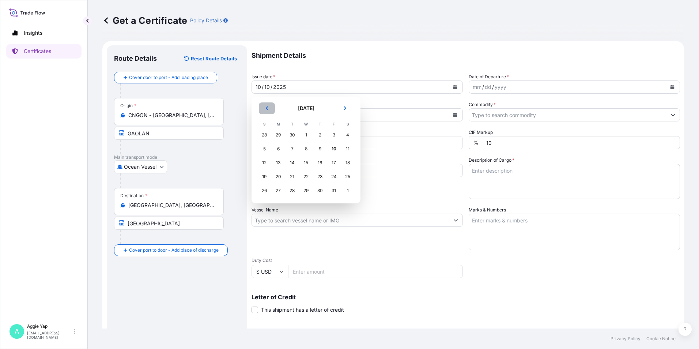
click at [268, 108] on icon "Previous" at bounding box center [267, 108] width 4 height 4
click at [287, 192] on div "30" at bounding box center [292, 190] width 13 height 13
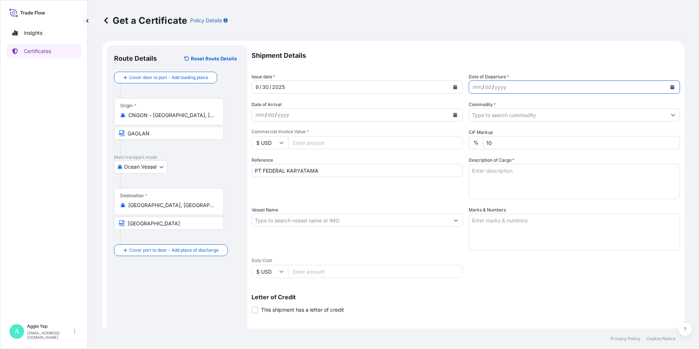
click at [670, 85] on icon "Calendar" at bounding box center [672, 87] width 4 height 4
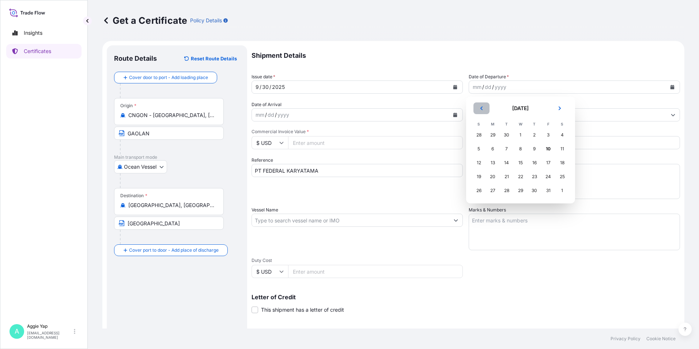
click at [483, 105] on button "Previous" at bounding box center [481, 108] width 16 height 12
click at [510, 193] on div "30" at bounding box center [506, 190] width 13 height 13
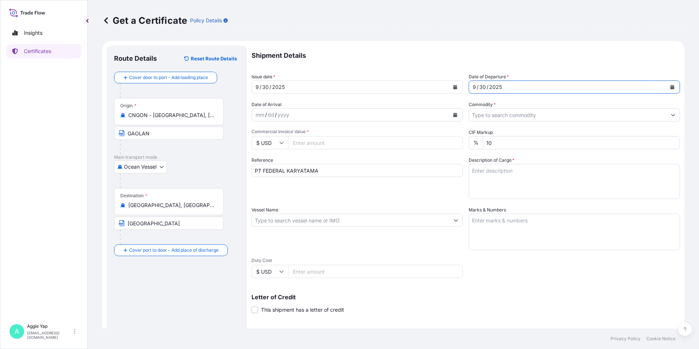
click at [615, 113] on input "Commodity *" at bounding box center [567, 114] width 197 height 13
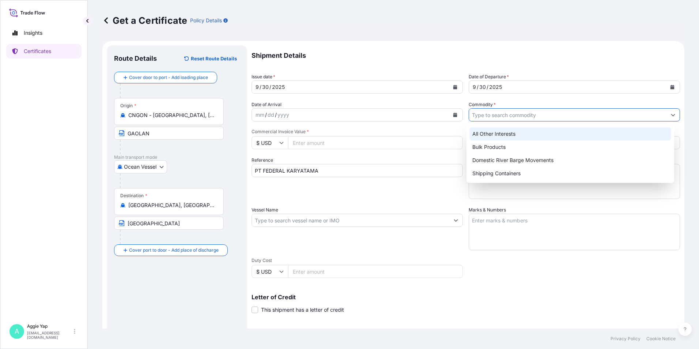
click at [497, 135] on div "All Other Interests" at bounding box center [570, 133] width 202 height 13
type input "All Other Interests"
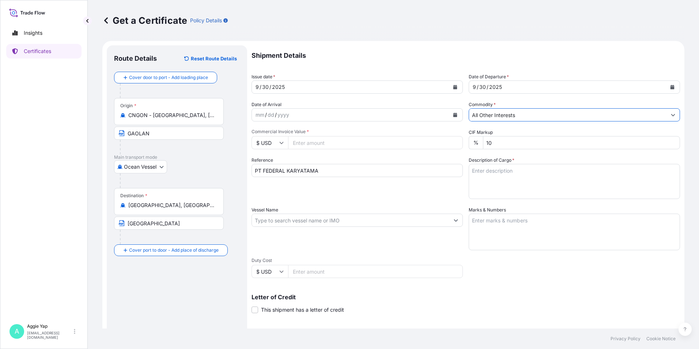
click at [324, 141] on input "Commercial Invoice Value *" at bounding box center [375, 142] width 175 height 13
type input "75075.84"
click at [387, 193] on div "Reference PT FEDERAL KARYATAMA" at bounding box center [357, 177] width 211 height 42
click at [491, 176] on textarea "Description of Cargo *" at bounding box center [574, 181] width 211 height 35
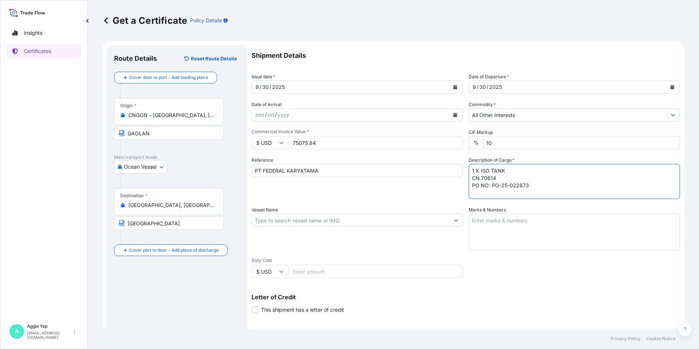
type textarea "1 X ISO TANK CN 70614 PO NO: PO-25-022873"
click at [349, 224] on input "Vessel Name" at bounding box center [350, 219] width 197 height 13
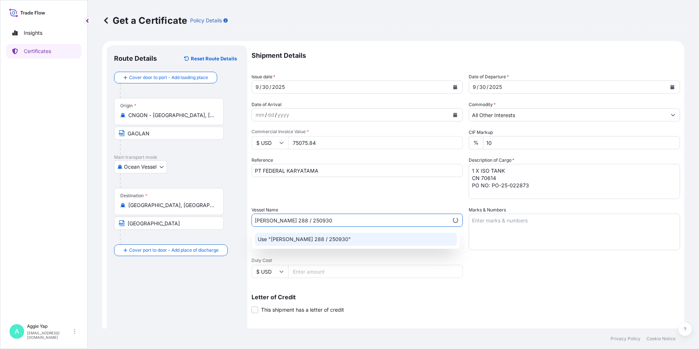
click at [311, 238] on p "Use "ZHEN YUAN 288 / 250930"" at bounding box center [304, 238] width 93 height 7
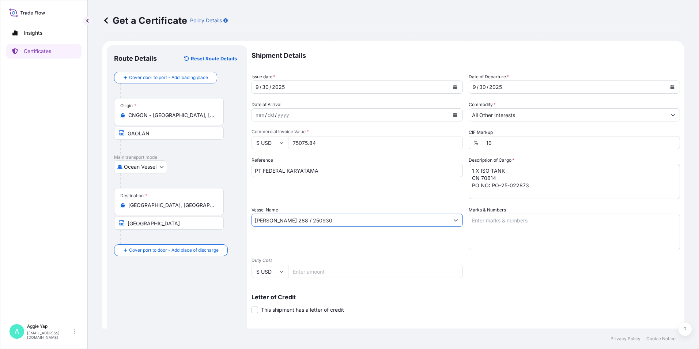
type input "ZHEN YUAN 288 / 250930"
click at [502, 228] on textarea "Marks & Numbers" at bounding box center [574, 231] width 211 height 37
type textarea "AS PER BILL OF LADING"
click at [545, 306] on div "Letter of Credit This shipment has a letter of credit Letter of credit * Letter…" at bounding box center [466, 303] width 428 height 19
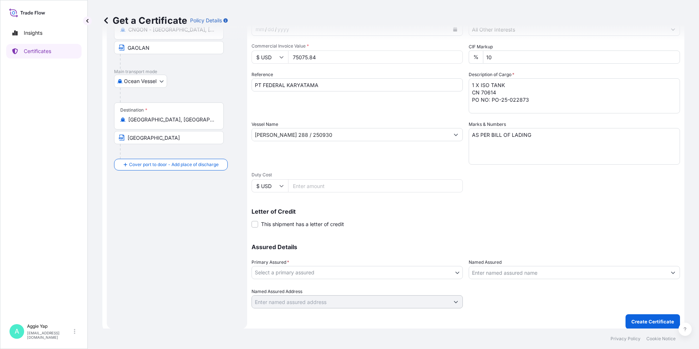
scroll to position [90, 0]
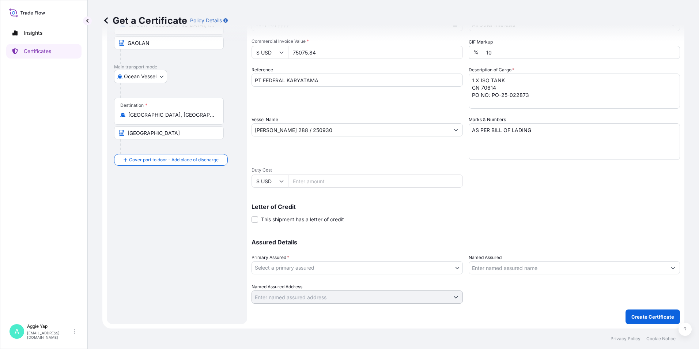
click at [338, 268] on body "Insights Certificates A Aggie Yap sg.lubrizolbdp@bdpint.com Get a Certificate P…" at bounding box center [349, 174] width 699 height 349
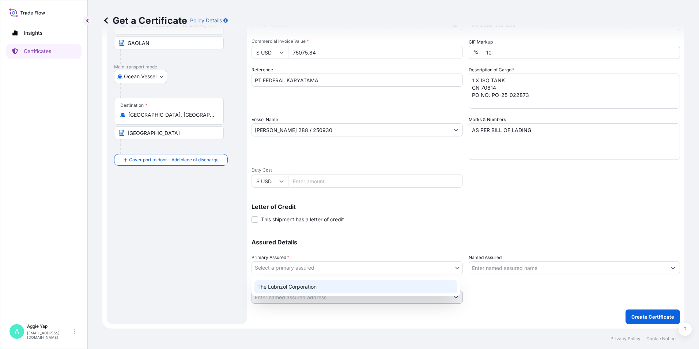
click at [310, 290] on div "The Lubrizol Corporation" at bounding box center [355, 286] width 203 height 13
select select "31566"
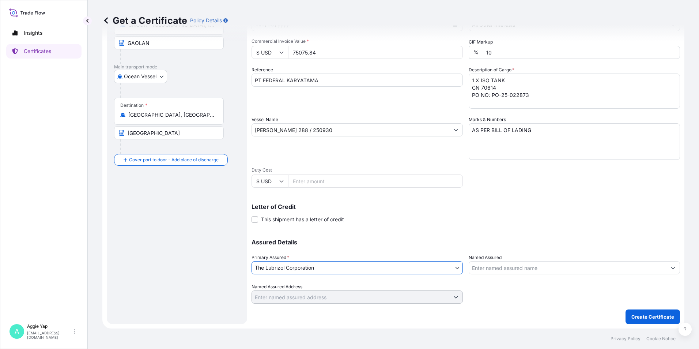
click at [507, 272] on input "Named Assured" at bounding box center [567, 267] width 197 height 13
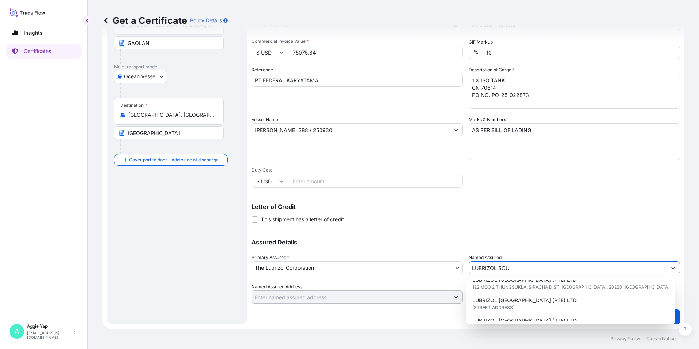
scroll to position [73, 0]
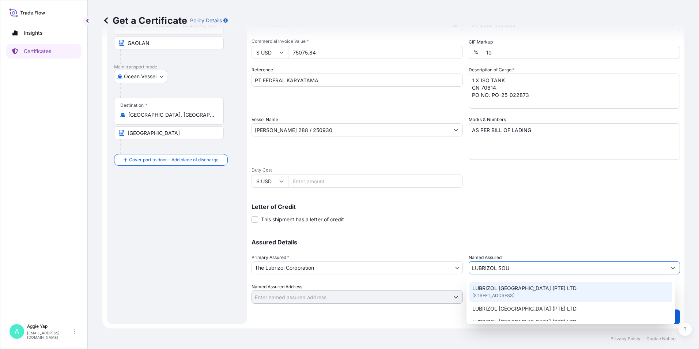
click at [506, 294] on span "44 Tanjong Penjuru, Singapore, Singapore" at bounding box center [493, 295] width 42 height 7
type input "LUBRIZOL SOUTHEAST ASIA (PTE) LTD"
type input "44 Tanjong Penjuru, Singapore"
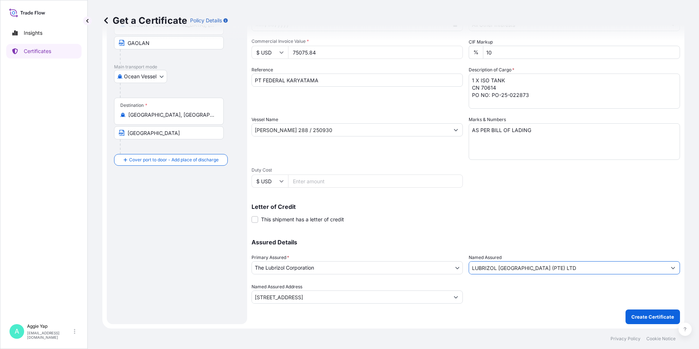
type input "LUBRIZOL SOUTHEAST ASIA (PTE) LTD"
click at [510, 303] on div "Shipment Details Issue date * 9 / 30 / 2025 Date of Departure * 9 / 30 / 2025 D…" at bounding box center [466, 139] width 428 height 369
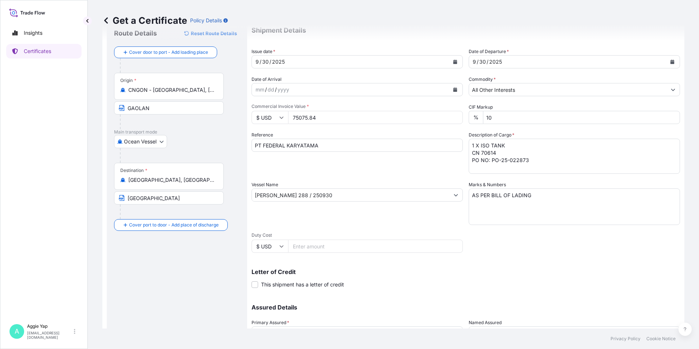
scroll to position [90, 0]
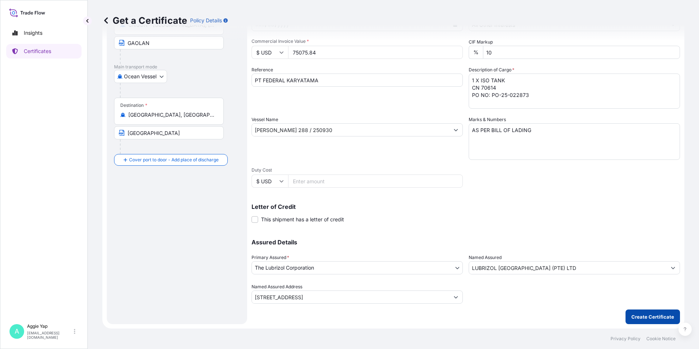
click at [649, 318] on p "Create Certificate" at bounding box center [652, 316] width 43 height 7
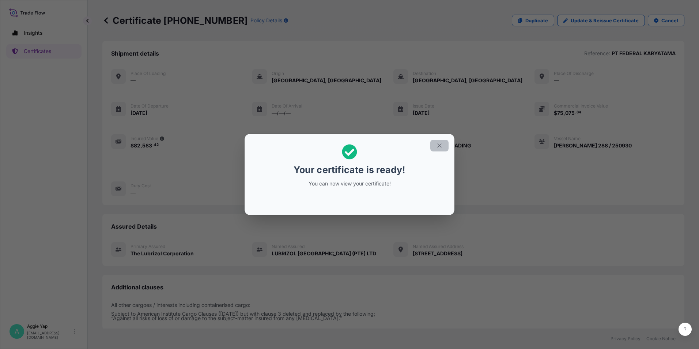
click at [439, 144] on icon "button" at bounding box center [439, 145] width 7 height 7
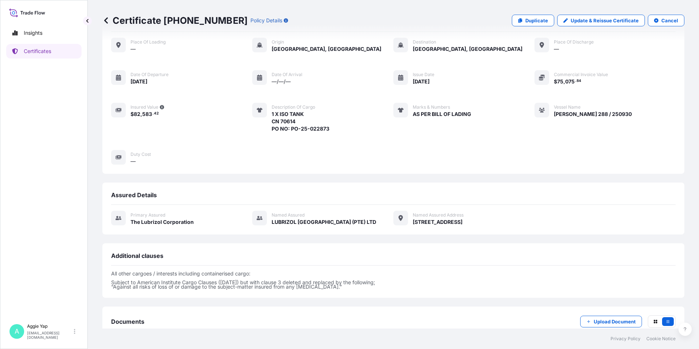
scroll to position [78, 0]
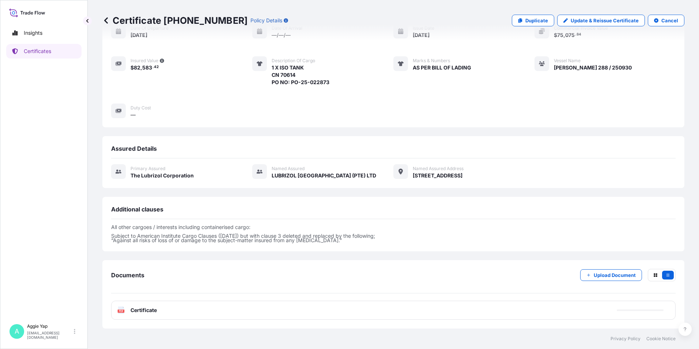
click at [258, 314] on div "PDF Certificate" at bounding box center [393, 309] width 564 height 19
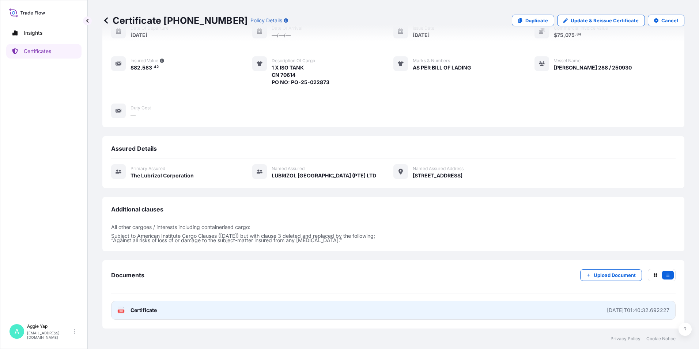
click at [171, 311] on link "PDF Certificate 2025-10-10T01:40:32.692227" at bounding box center [393, 309] width 564 height 19
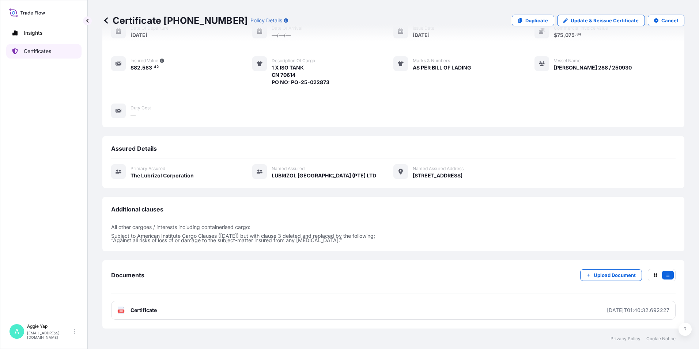
click at [41, 53] on p "Certificates" at bounding box center [37, 51] width 27 height 7
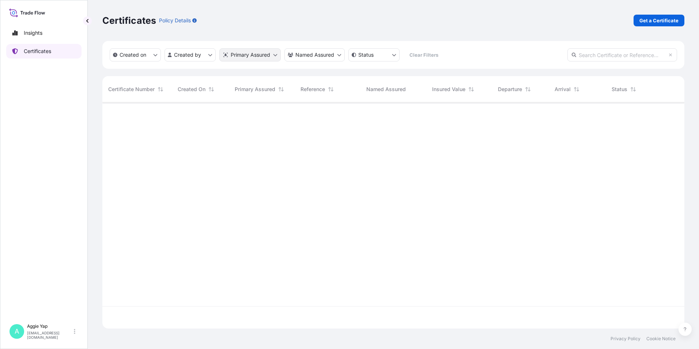
scroll to position [224, 577]
click at [673, 19] on p "Get a Certificate" at bounding box center [658, 20] width 39 height 7
select select "Barge"
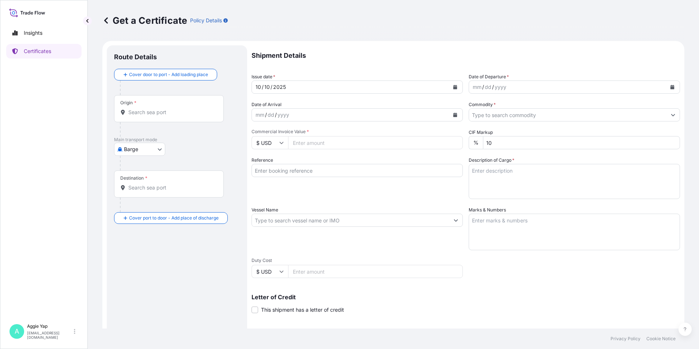
drag, startPoint x: 144, startPoint y: 102, endPoint x: 145, endPoint y: 112, distance: 9.9
click at [144, 105] on div "Origin *" at bounding box center [169, 108] width 110 height 27
click at [144, 109] on input "Origin *" at bounding box center [171, 112] width 86 height 7
click at [145, 112] on input "Origin *" at bounding box center [171, 112] width 86 height 7
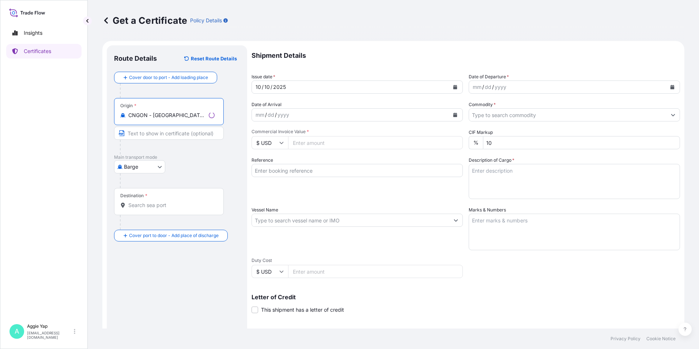
type input "CNGON - Gaolan, China"
click at [147, 162] on body "5 options available. 2 options available. 0 options available. 3 options availa…" at bounding box center [349, 174] width 699 height 349
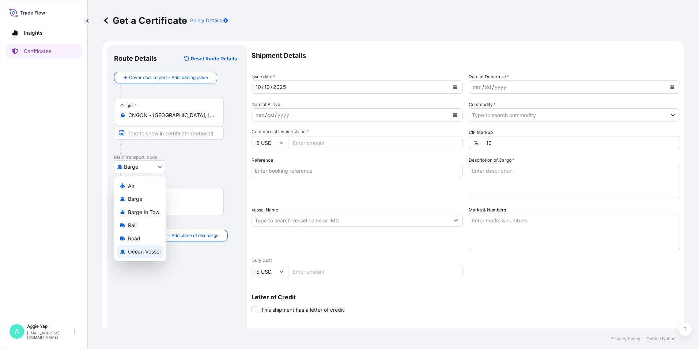
click at [140, 250] on span "Ocean Vessel" at bounding box center [144, 251] width 33 height 7
select select "Ocean Vessel"
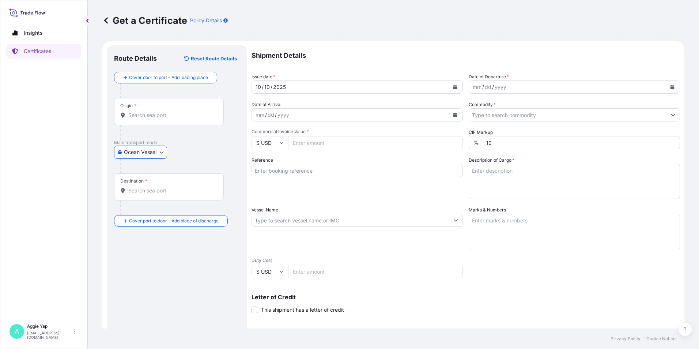
click at [147, 117] on input "Origin *" at bounding box center [171, 114] width 86 height 7
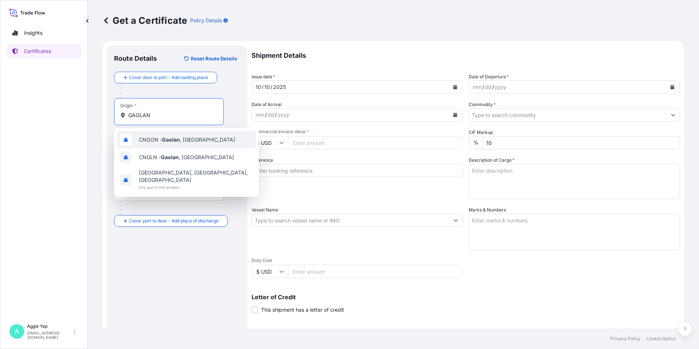
click at [176, 143] on div "CNGON - Gaolan , China" at bounding box center [186, 140] width 139 height 18
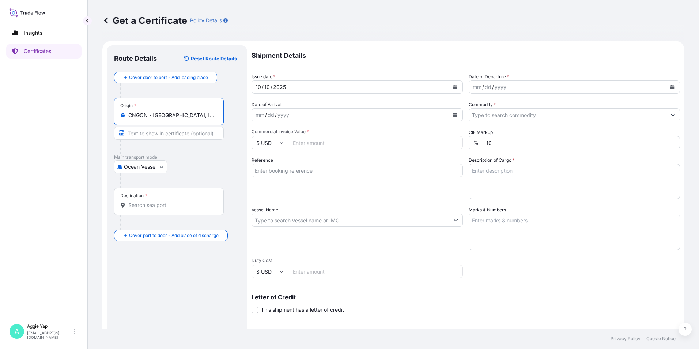
type input "CNGON - Gaolan, China"
click at [152, 210] on div "Destination *" at bounding box center [169, 201] width 110 height 27
click at [152, 209] on input "Destination *" at bounding box center [171, 204] width 86 height 7
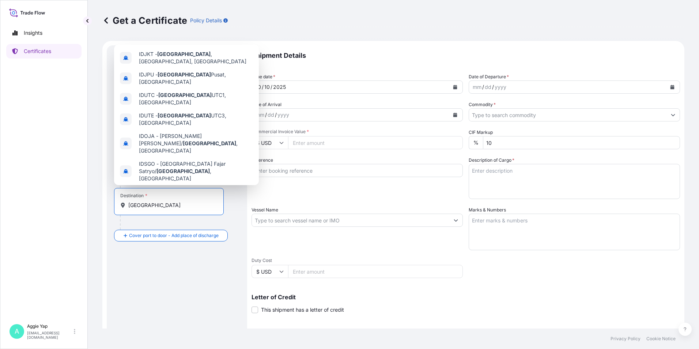
click at [171, 188] on span "Jakarta , Indonesia" at bounding box center [193, 191] width 109 height 7
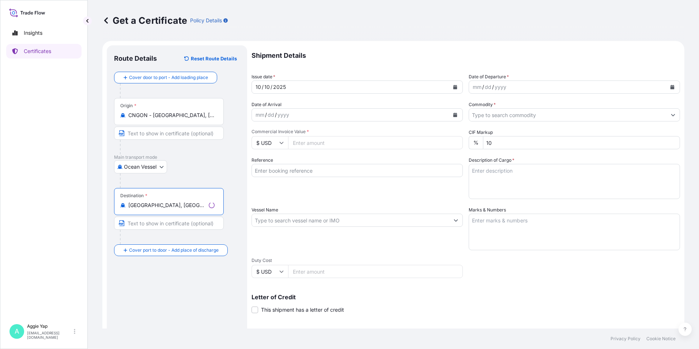
type input "Jakarta, Indonesia"
click at [171, 133] on input "Text to appear on certificate" at bounding box center [169, 132] width 110 height 13
type input "GAOLAN"
type input "JAKARTA"
type input "75075.84"
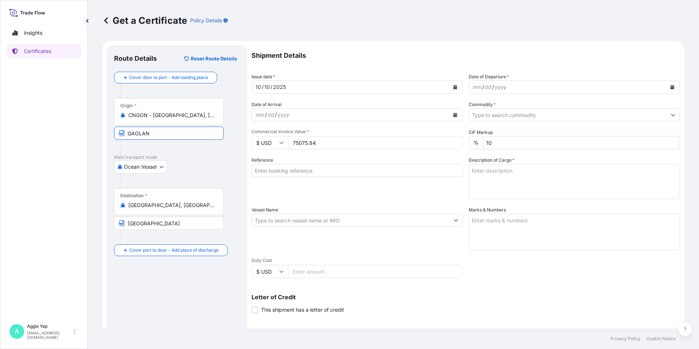
type input "PT FEDERAL KARYATAMA"
drag, startPoint x: 332, startPoint y: 140, endPoint x: 222, endPoint y: 138, distance: 109.7
click at [222, 138] on form "Route Details Reset Route Details Cover door to port - Add loading place Place …" at bounding box center [393, 230] width 582 height 378
drag, startPoint x: 341, startPoint y: 171, endPoint x: 154, endPoint y: 154, distance: 188.7
click at [154, 154] on form "Route Details Reset Route Details Cover door to port - Add loading place Place …" at bounding box center [393, 230] width 582 height 378
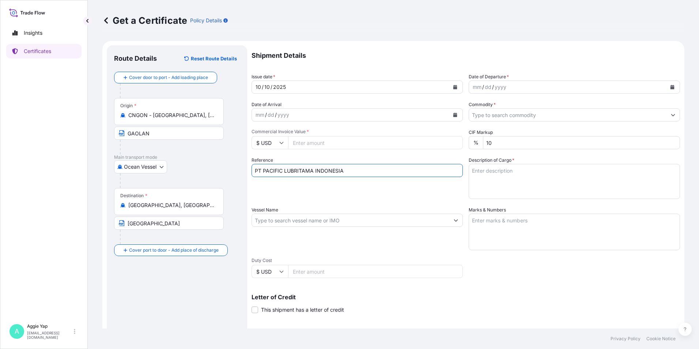
type input "PT PACIFIC LUBRITAMA INDONESIA"
click at [453, 88] on icon "Calendar" at bounding box center [455, 87] width 4 height 4
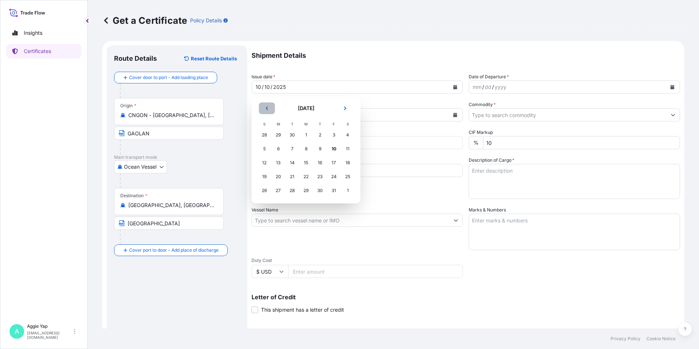
click at [271, 111] on button "Previous" at bounding box center [267, 108] width 16 height 12
click at [297, 188] on div "30" at bounding box center [292, 190] width 13 height 13
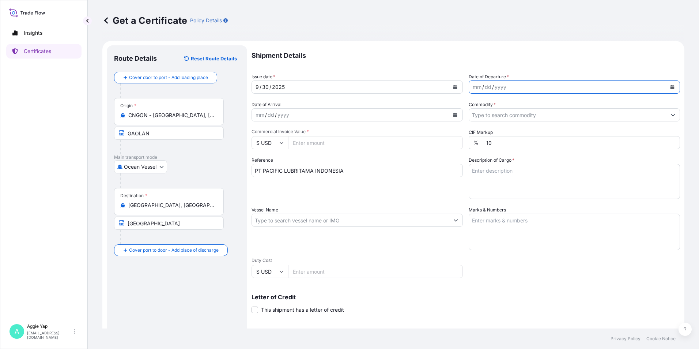
click at [671, 89] on button "Calendar" at bounding box center [672, 87] width 12 height 12
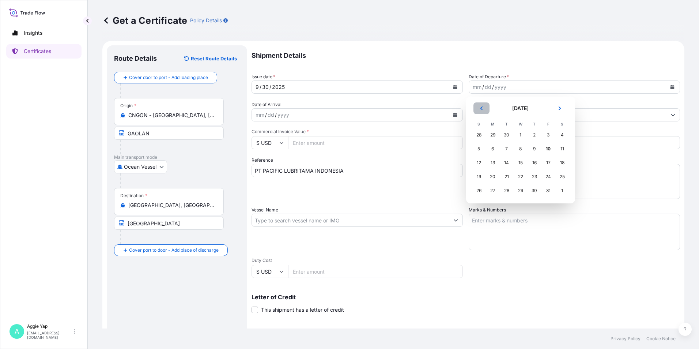
click at [483, 109] on icon "Previous" at bounding box center [481, 108] width 4 height 4
click at [507, 191] on div "30" at bounding box center [506, 190] width 13 height 13
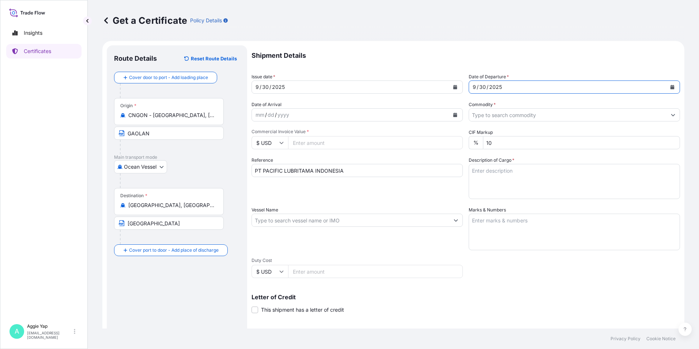
drag, startPoint x: 492, startPoint y: 116, endPoint x: 493, endPoint y: 120, distance: 4.5
click at [492, 116] on input "Commodity *" at bounding box center [567, 114] width 197 height 13
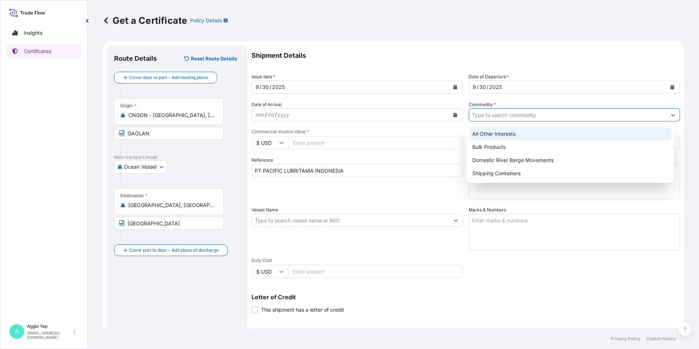
click at [500, 134] on div "All Other Interests" at bounding box center [570, 133] width 202 height 13
type input "All Other Interests"
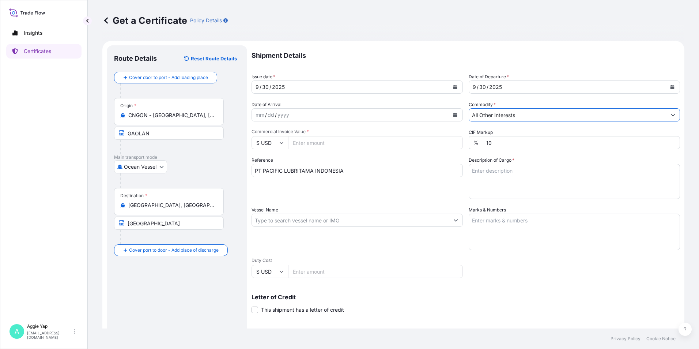
click at [482, 174] on textarea "Description of Cargo *" at bounding box center [574, 181] width 211 height 35
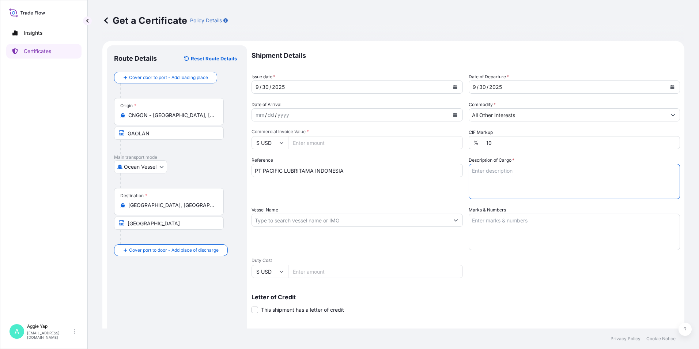
type textarea "1"
type textarea "2 X ISO TANK UA6160 PO NO: 38314"
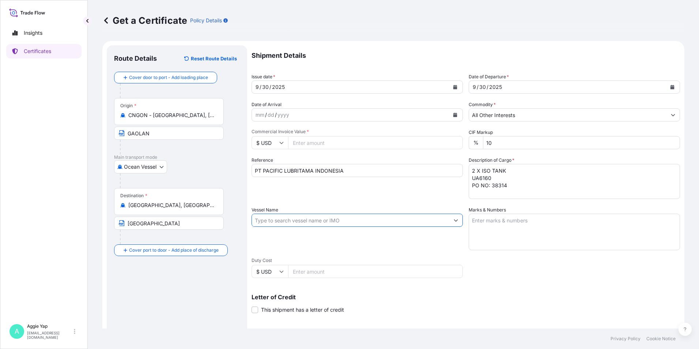
click at [355, 220] on input "Vessel Name" at bounding box center [350, 219] width 197 height 13
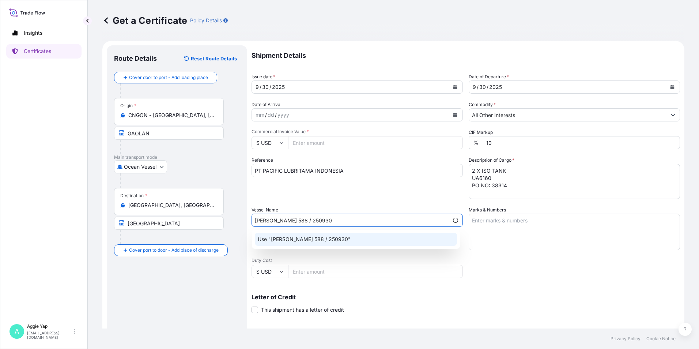
click at [335, 240] on p "Use "YUE JIANG 588 / 250930"" at bounding box center [304, 238] width 93 height 7
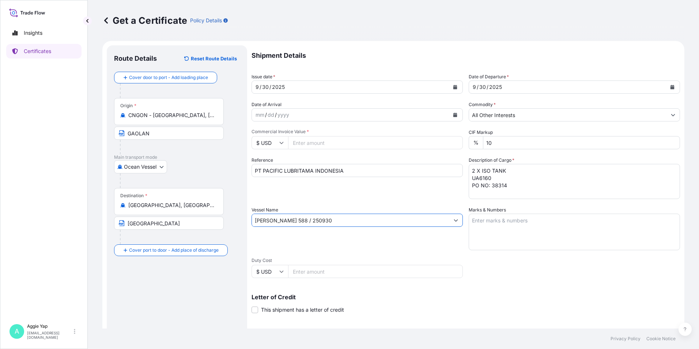
type input "YUE JIANG 588 / 250930"
click at [514, 223] on textarea "Marks & Numbers" at bounding box center [574, 231] width 211 height 37
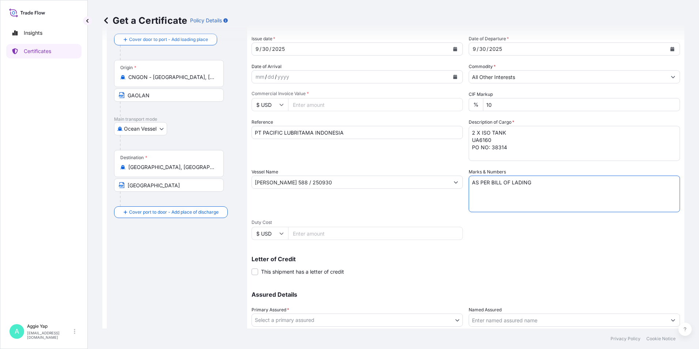
scroll to position [90, 0]
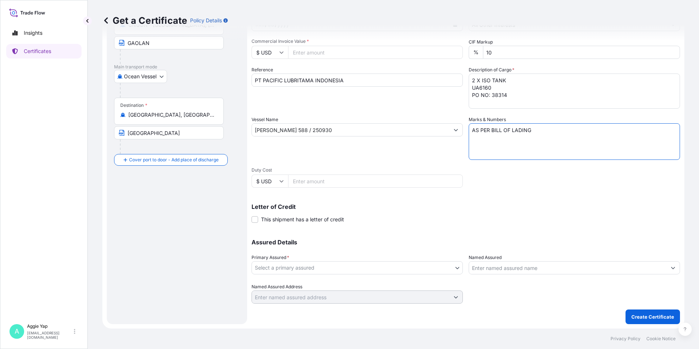
type textarea "AS PER BILL OF LADING"
click at [351, 273] on body "Insights Certificates A Aggie Yap sg.lubrizolbdp@bdpint.com Get a Certificate P…" at bounding box center [349, 174] width 699 height 349
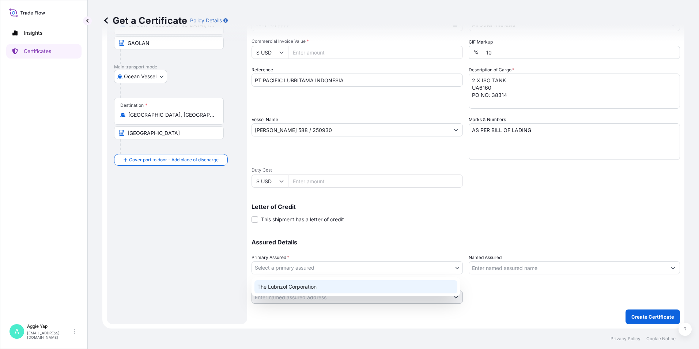
click at [319, 286] on div "The Lubrizol Corporation" at bounding box center [355, 286] width 203 height 13
select select "31566"
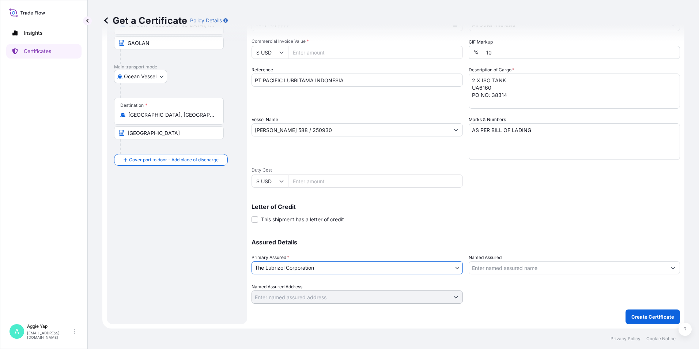
click at [511, 268] on input "Named Assured" at bounding box center [567, 267] width 197 height 13
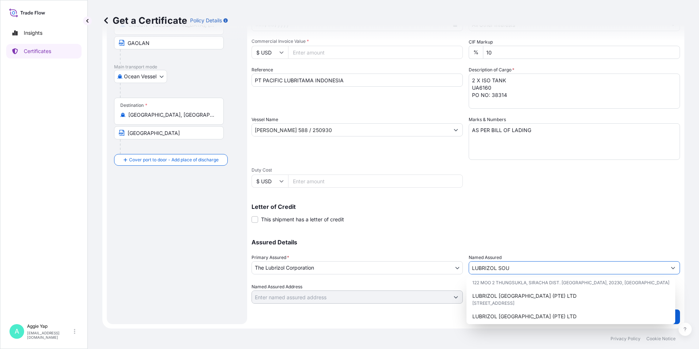
scroll to position [73, 0]
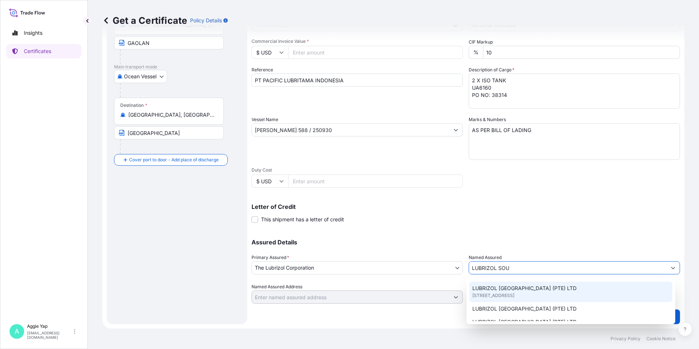
click at [519, 290] on span "LUBRIZOL SOUTHEAST ASIA (PTE) LTD" at bounding box center [524, 287] width 104 height 7
type input "LUBRIZOL SOUTHEAST ASIA (PTE) LTD"
type input "44 Tanjong Penjuru, Singapore"
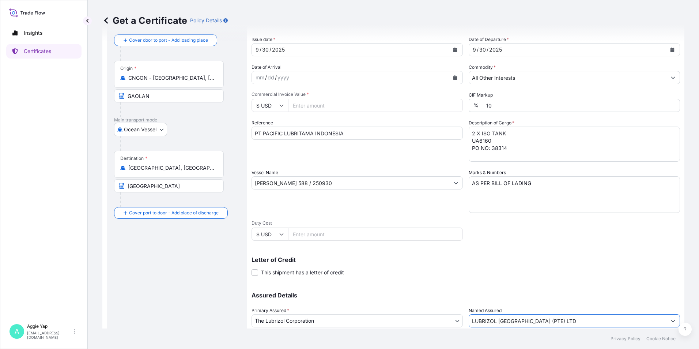
scroll to position [0, 0]
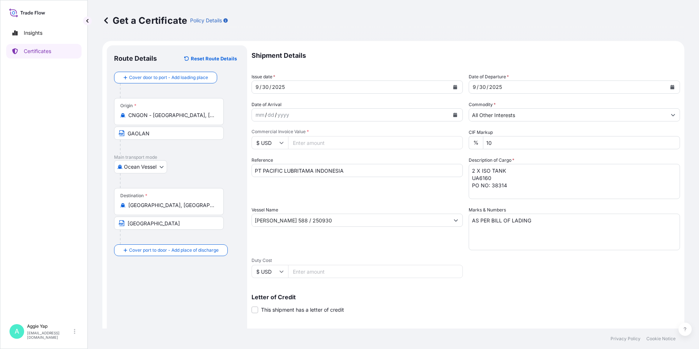
type input "LUBRIZOL SOUTHEAST ASIA (PTE) LTD"
click at [304, 140] on input "Commercial Invoice Value *" at bounding box center [375, 142] width 175 height 13
type input "104937"
click at [371, 189] on div "Reference PT PACIFIC LUBRITAMA INDONESIA" at bounding box center [357, 177] width 211 height 42
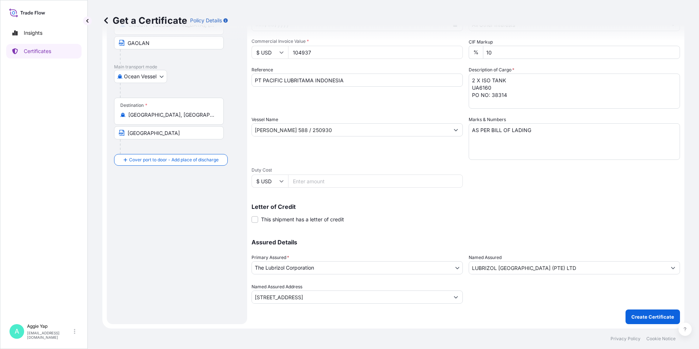
click at [642, 313] on p "Create Certificate" at bounding box center [652, 316] width 43 height 7
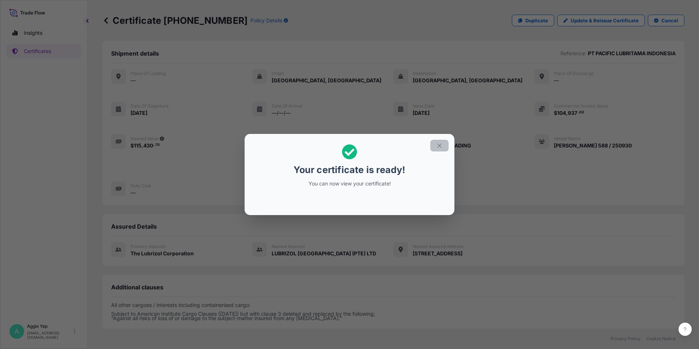
click at [445, 145] on button "button" at bounding box center [439, 146] width 18 height 12
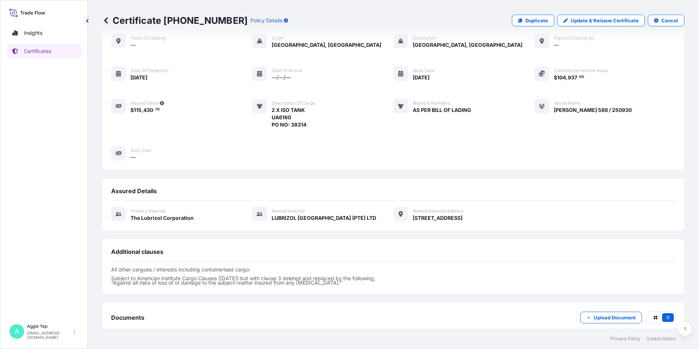
scroll to position [78, 0]
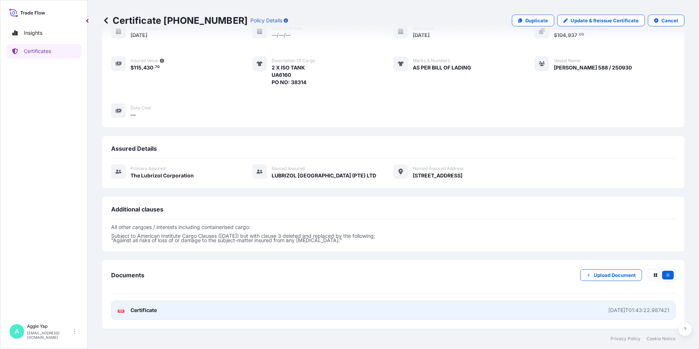
click at [387, 309] on link "PDF Certificate 2025-10-10T01:43:22.987421" at bounding box center [393, 309] width 564 height 19
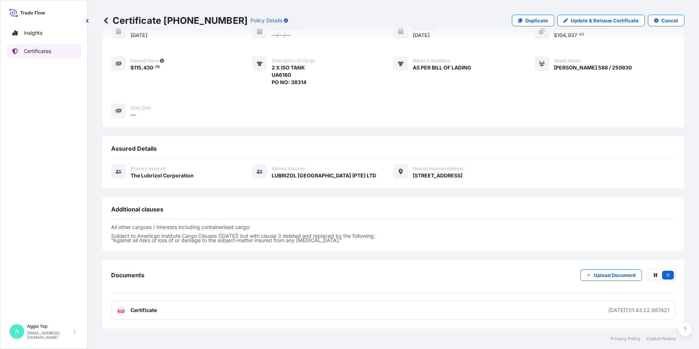
click at [47, 56] on link "Certificates" at bounding box center [43, 51] width 75 height 15
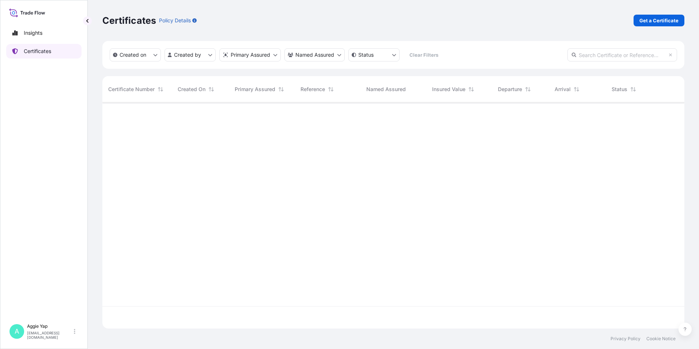
scroll to position [224, 577]
